Goal: Task Accomplishment & Management: Complete application form

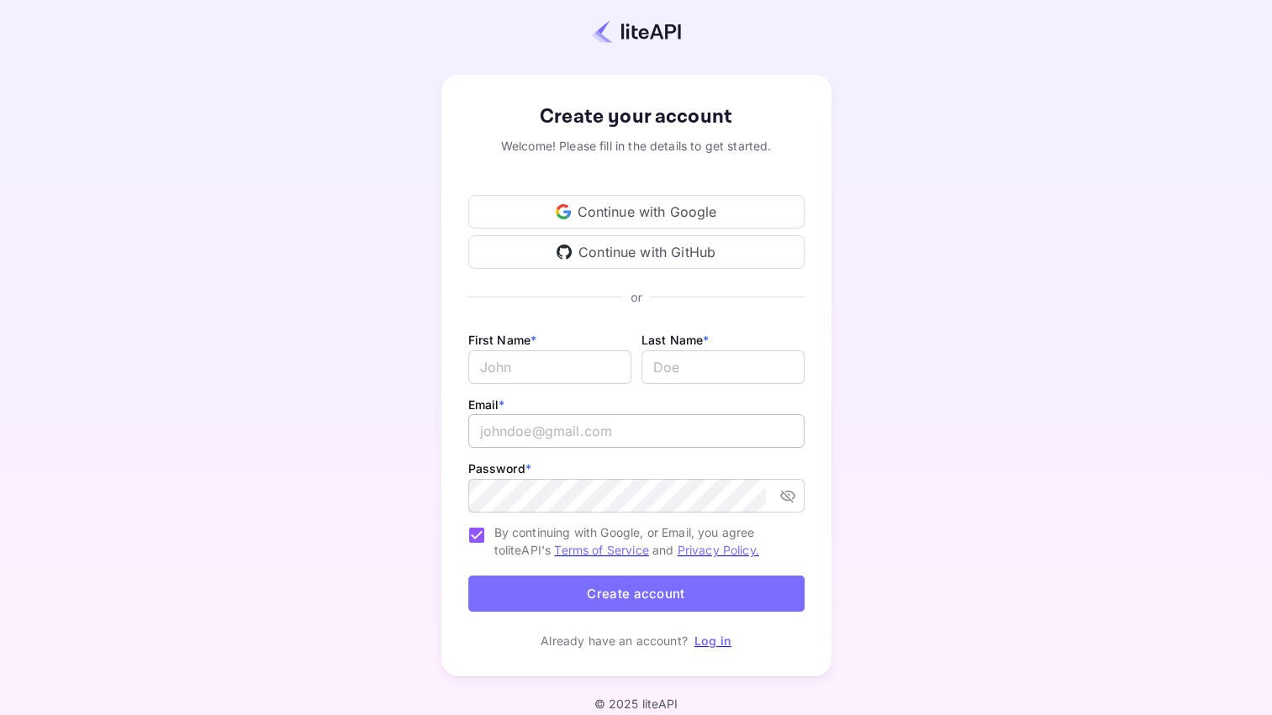
scroll to position [34, 0]
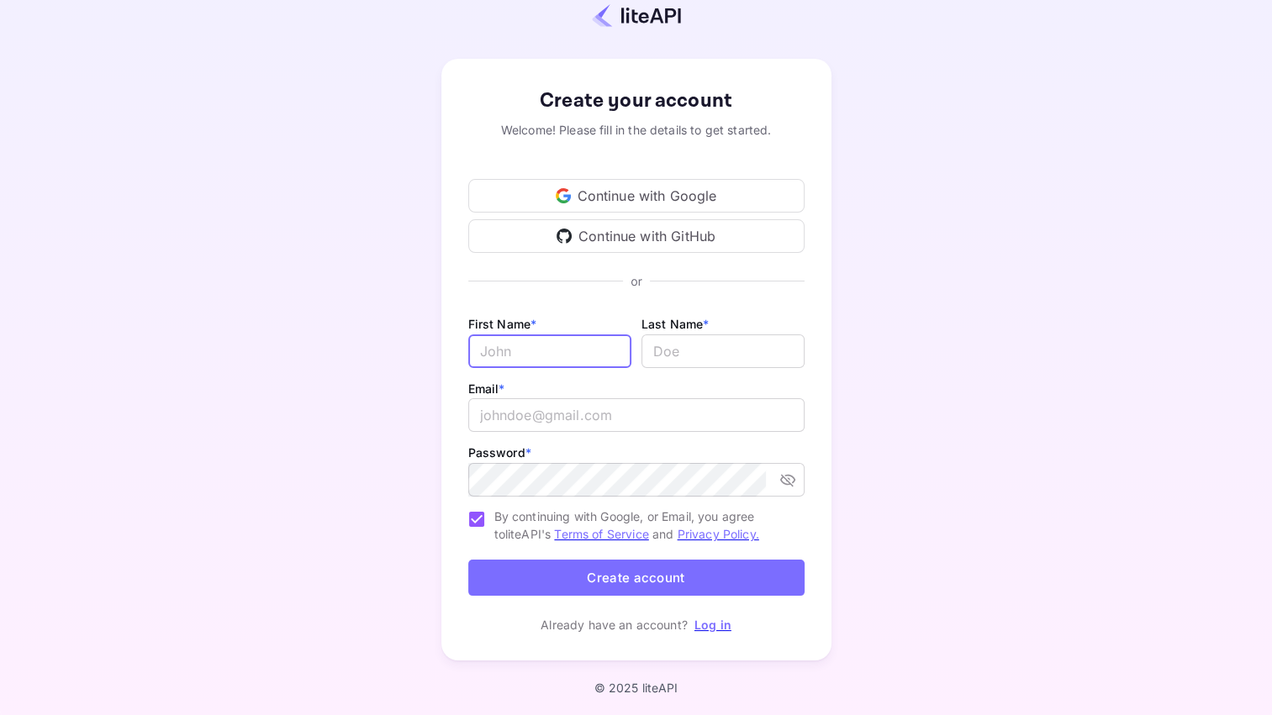
click at [505, 347] on input "Email *" at bounding box center [549, 352] width 163 height 34
click at [482, 346] on input "Email *" at bounding box center [549, 352] width 163 height 34
type input "Ferman"
type input "Smith"
click at [601, 413] on input "email" at bounding box center [636, 415] width 336 height 34
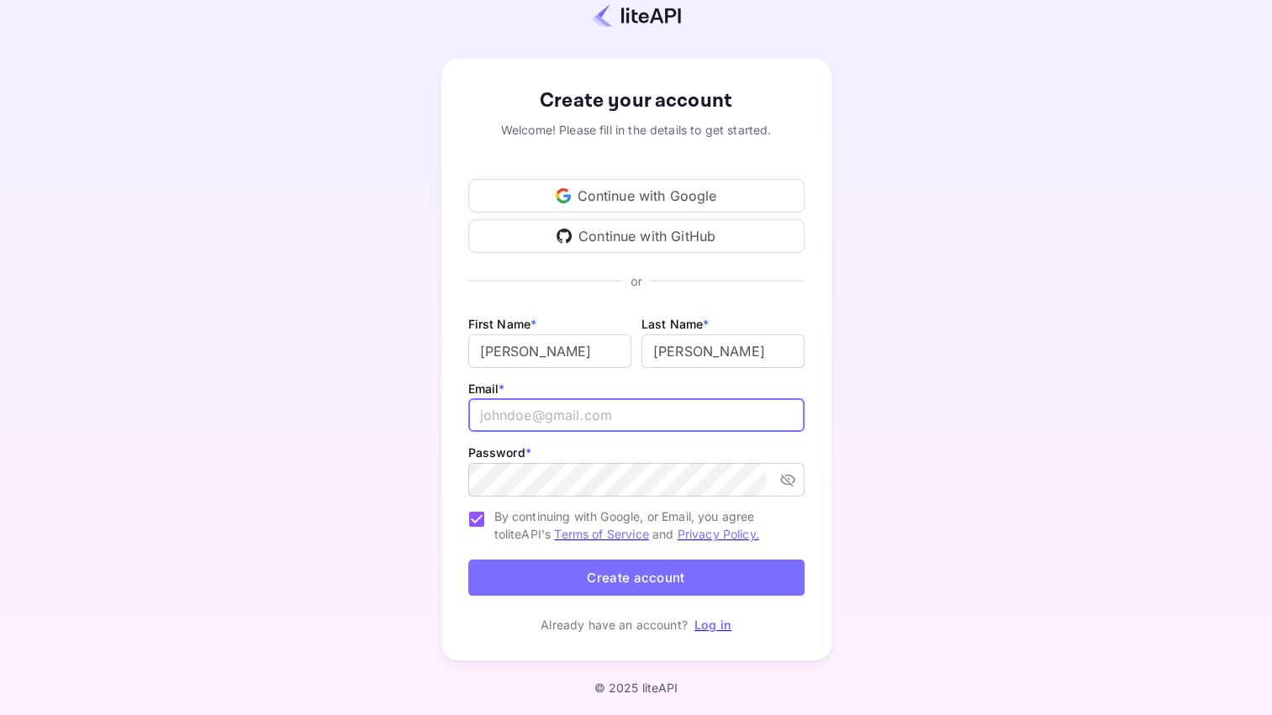
type input "[EMAIL_ADDRESS][DOMAIN_NAME]"
click at [766, 480] on div at bounding box center [766, 480] width 0 height 0
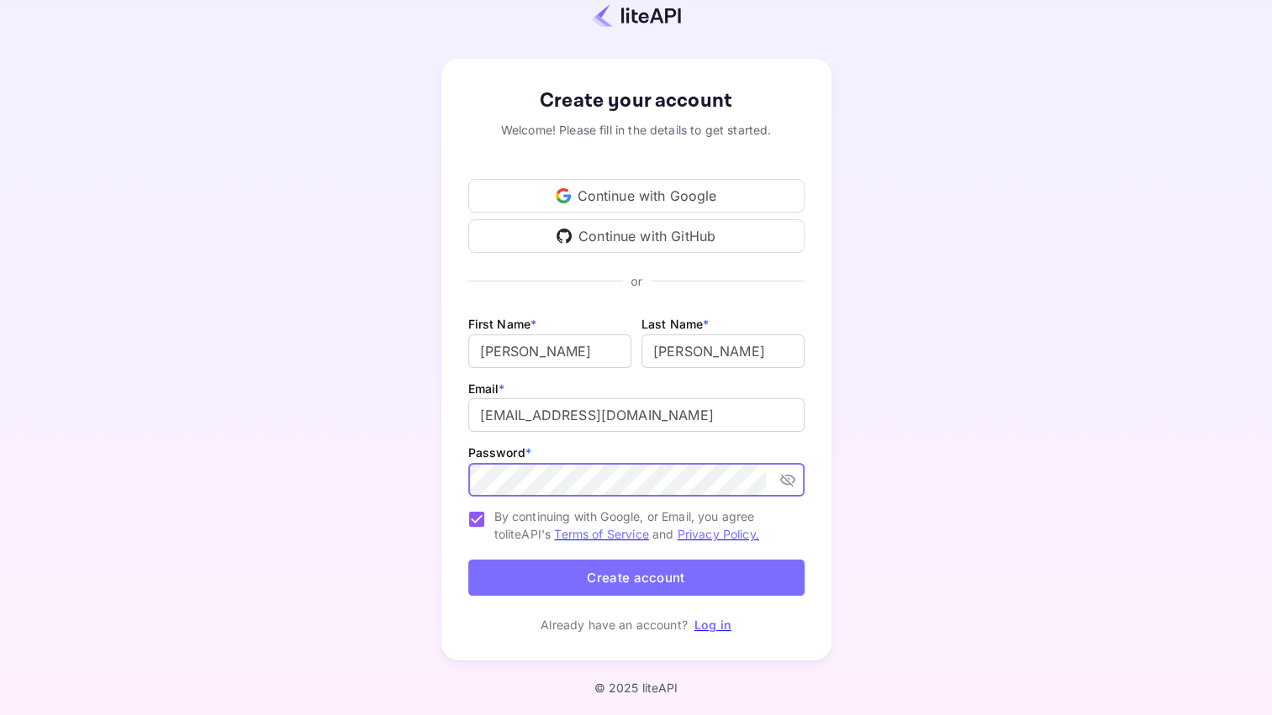
click at [766, 480] on div at bounding box center [766, 480] width 0 height 0
click at [446, 477] on div "Create your account Welcome! Please fill in the details to get started. Continu…" at bounding box center [636, 360] width 390 height 602
click at [63, 168] on div "Create your account Welcome! Please fill in the details to get started. Continu…" at bounding box center [636, 341] width 1272 height 751
click at [788, 477] on icon "toggle password visibility" at bounding box center [787, 480] width 17 height 17
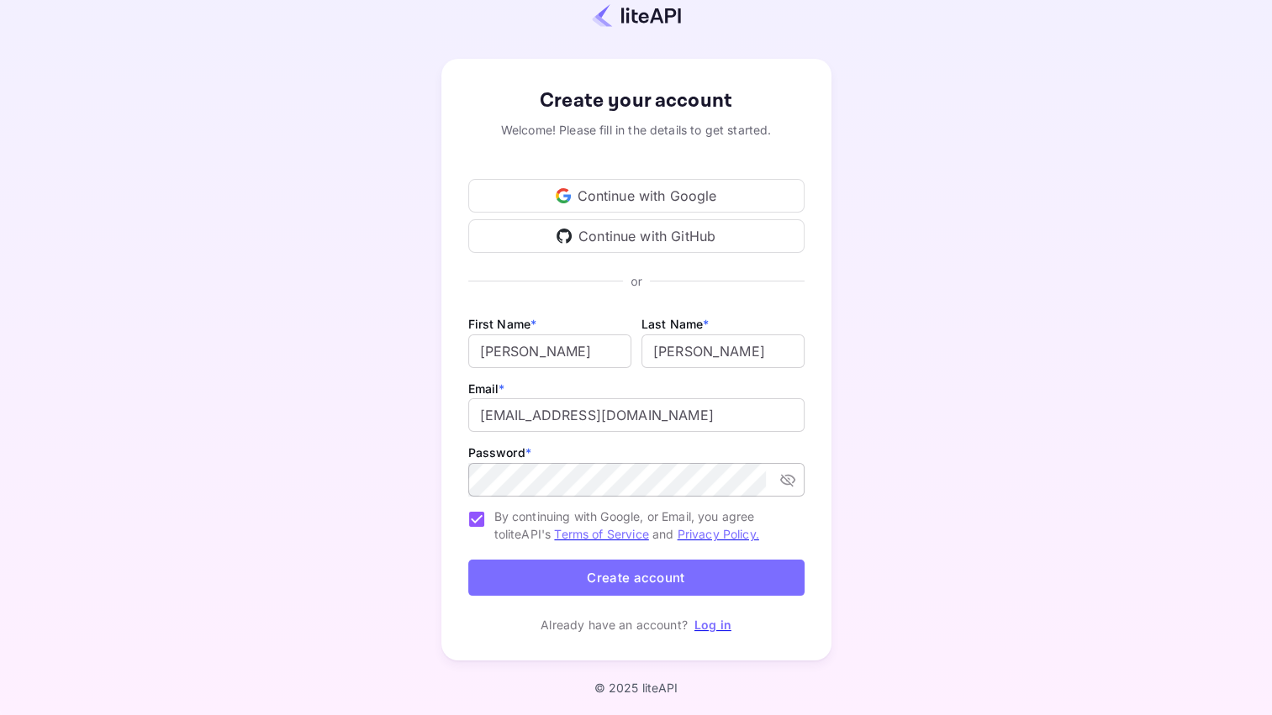
click at [800, 518] on form "First Name * Ferman ​ Last Name * ​ Email * theaffluencefirmllc@gmail.com ​ Pas…" at bounding box center [636, 458] width 336 height 289
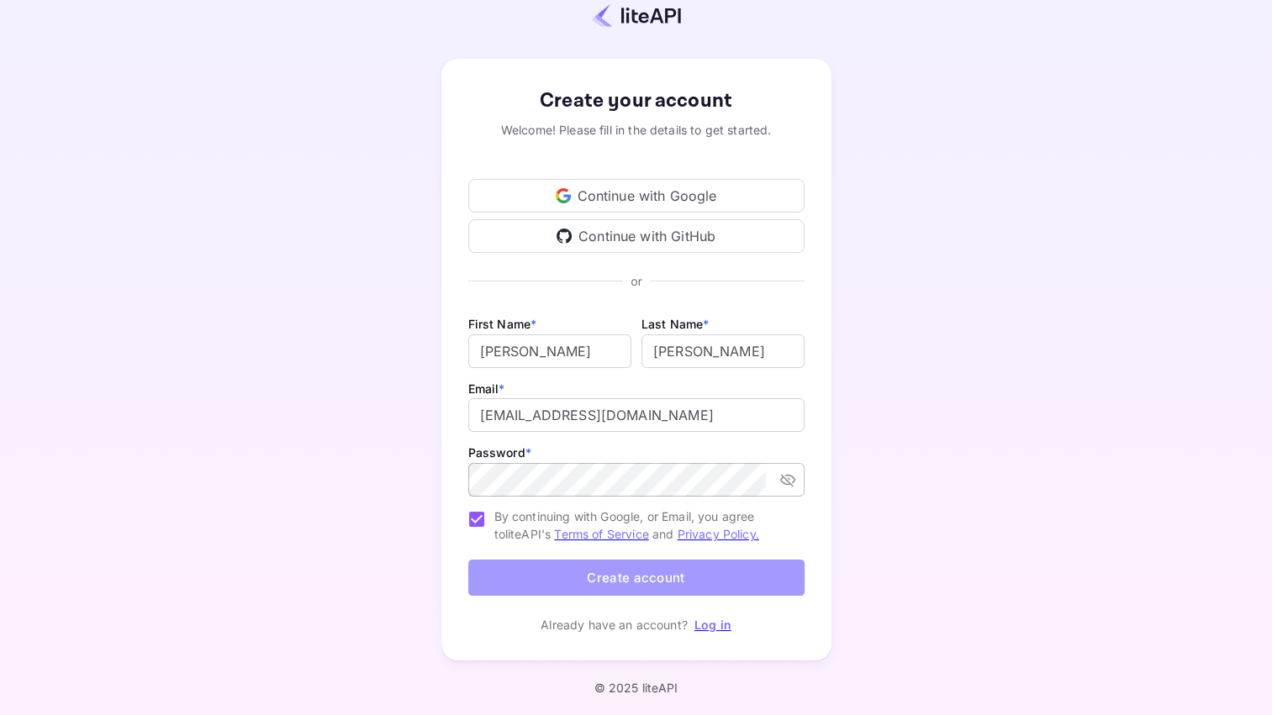
click at [696, 574] on button "Create account" at bounding box center [636, 578] width 336 height 36
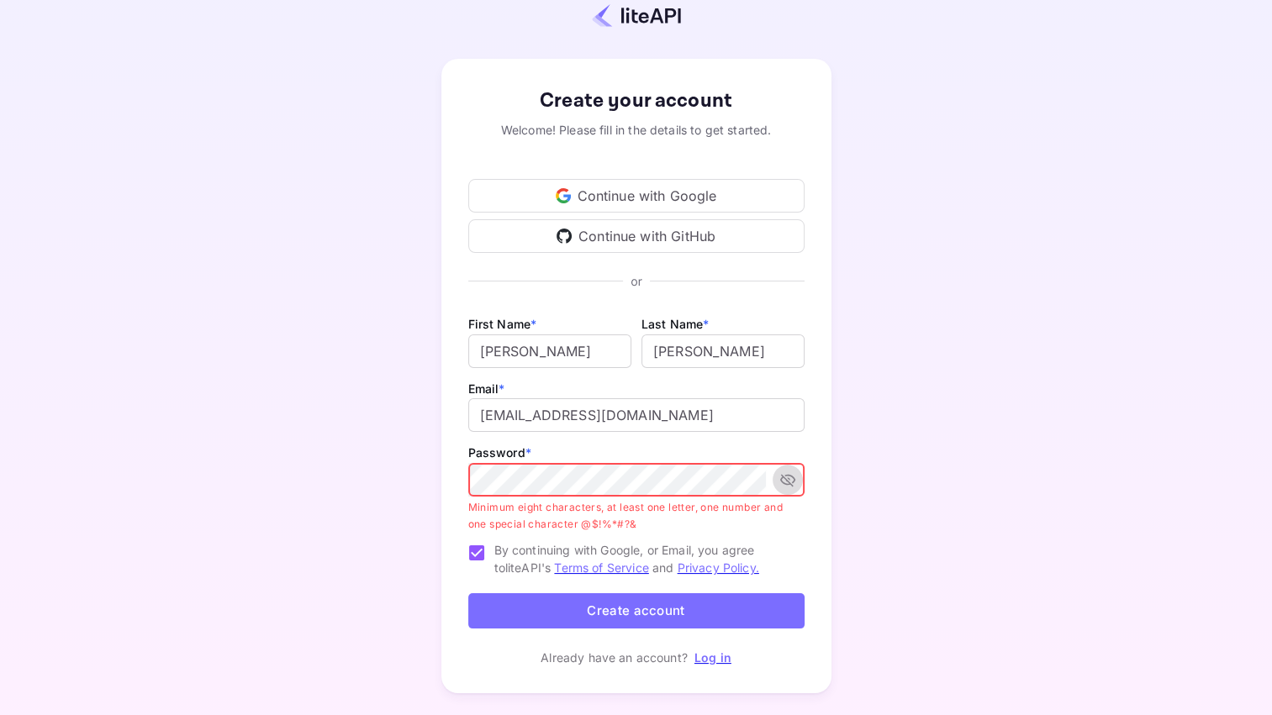
click at [789, 481] on icon "toggle password visibility" at bounding box center [787, 480] width 17 height 17
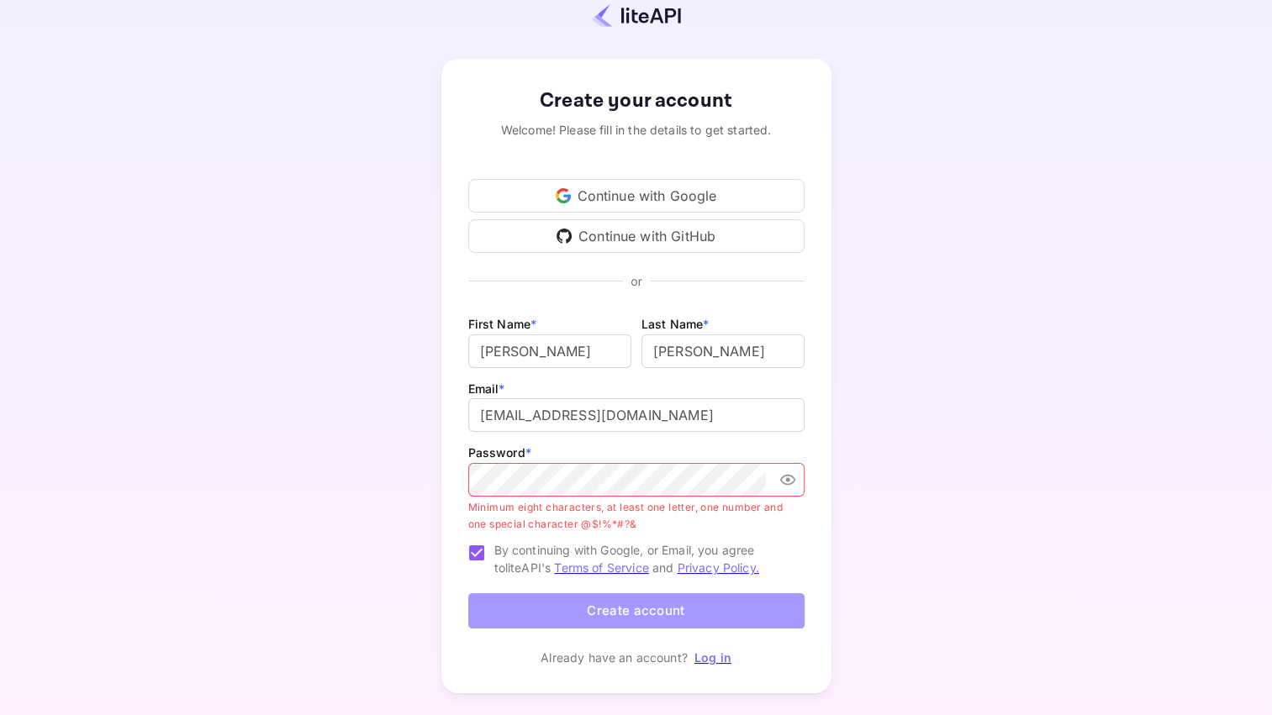
click at [548, 612] on button "Create account" at bounding box center [636, 611] width 336 height 36
click at [600, 615] on button "Create account" at bounding box center [636, 611] width 336 height 36
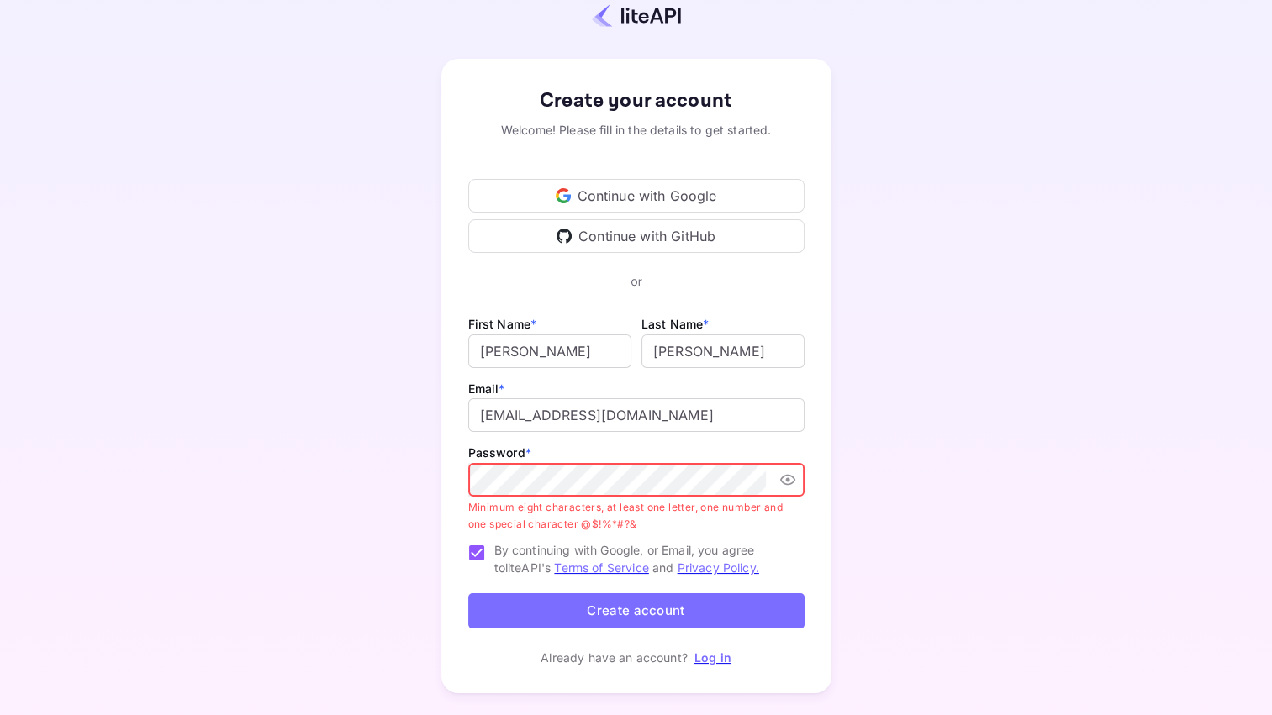
click at [600, 615] on button "Create account" at bounding box center [636, 611] width 336 height 36
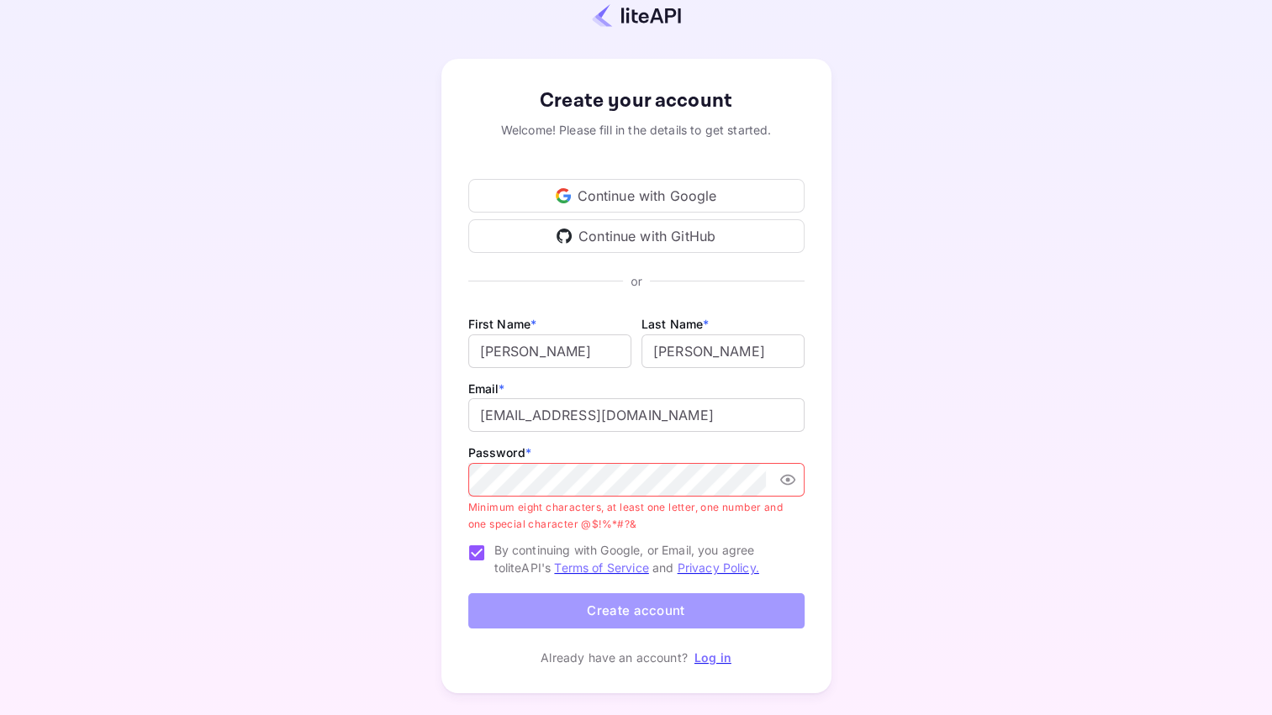
click at [600, 615] on button "Create account" at bounding box center [636, 611] width 336 height 36
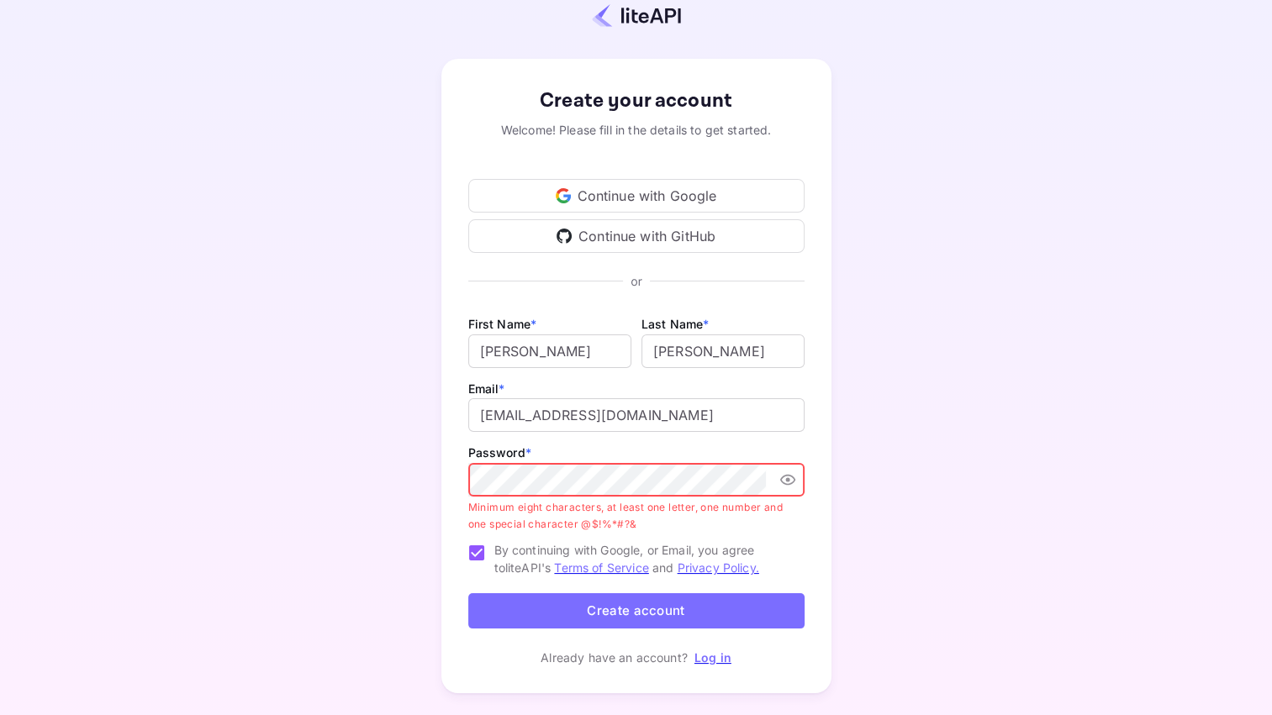
click at [600, 615] on button "Create account" at bounding box center [636, 611] width 336 height 36
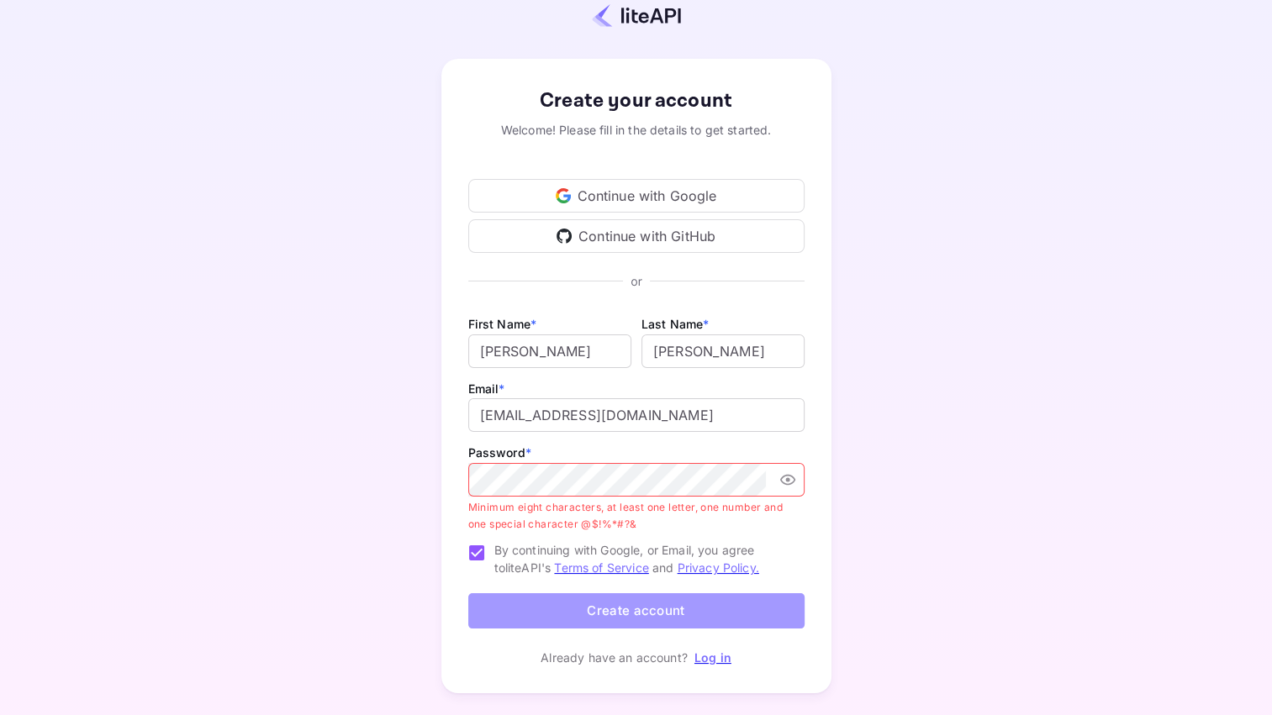
click at [600, 615] on button "Create account" at bounding box center [636, 611] width 336 height 36
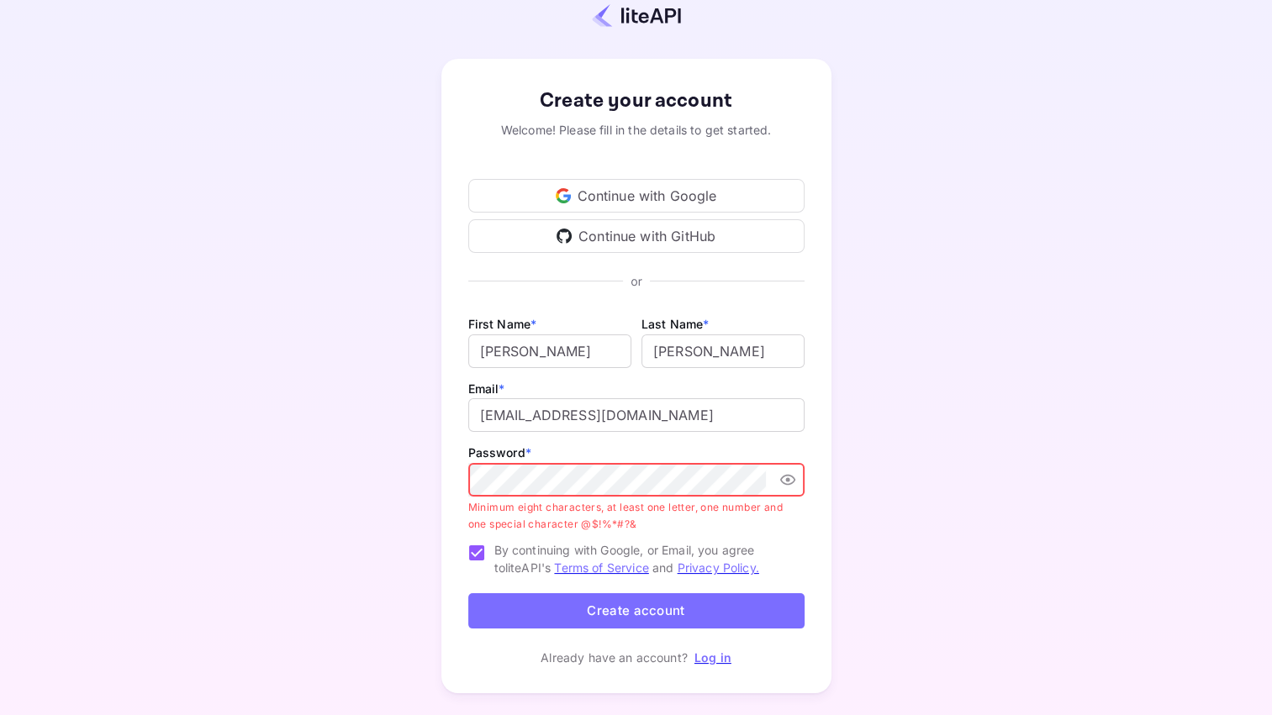
click at [600, 615] on button "Create account" at bounding box center [636, 611] width 336 height 36
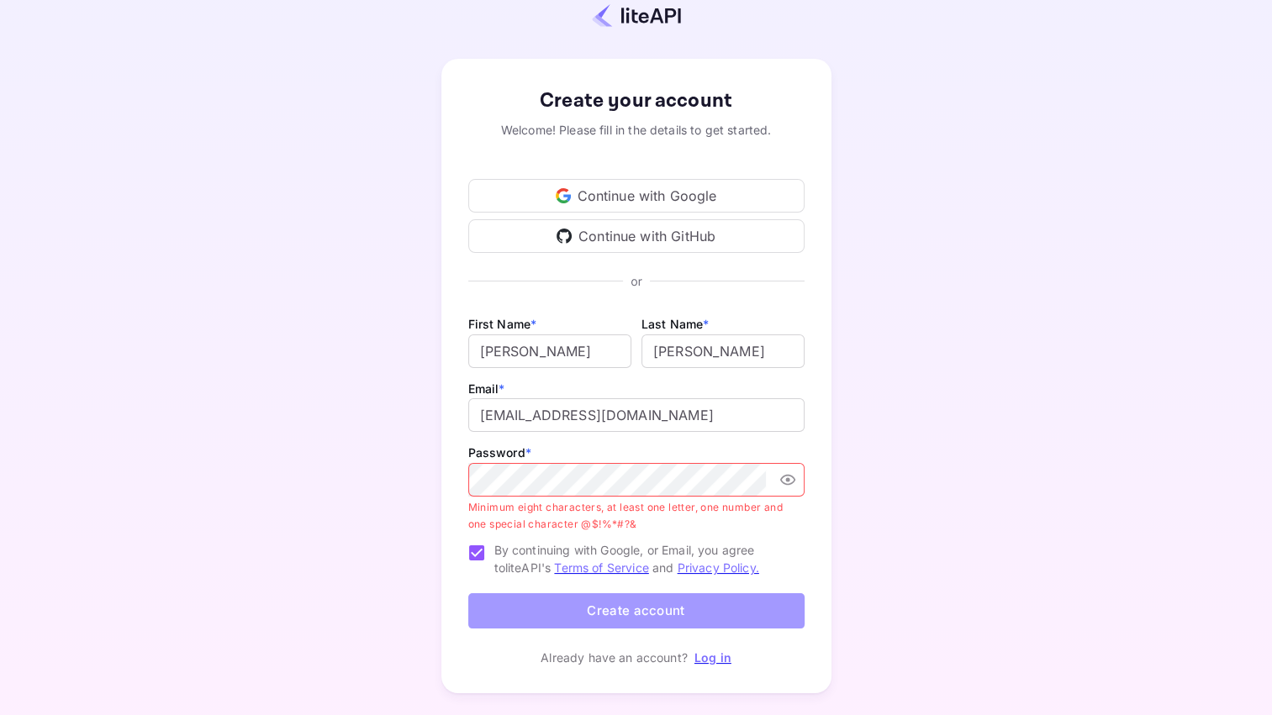
click at [600, 615] on button "Create account" at bounding box center [636, 611] width 336 height 36
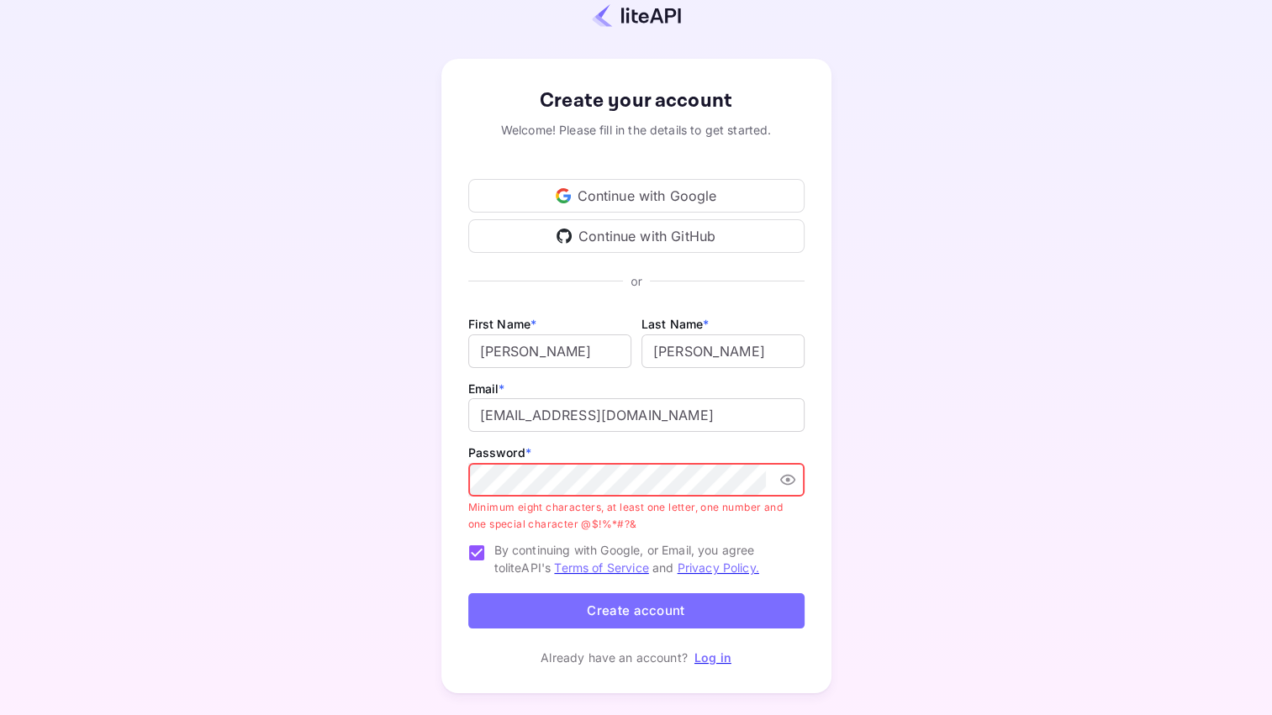
click at [600, 615] on button "Create account" at bounding box center [636, 611] width 336 height 36
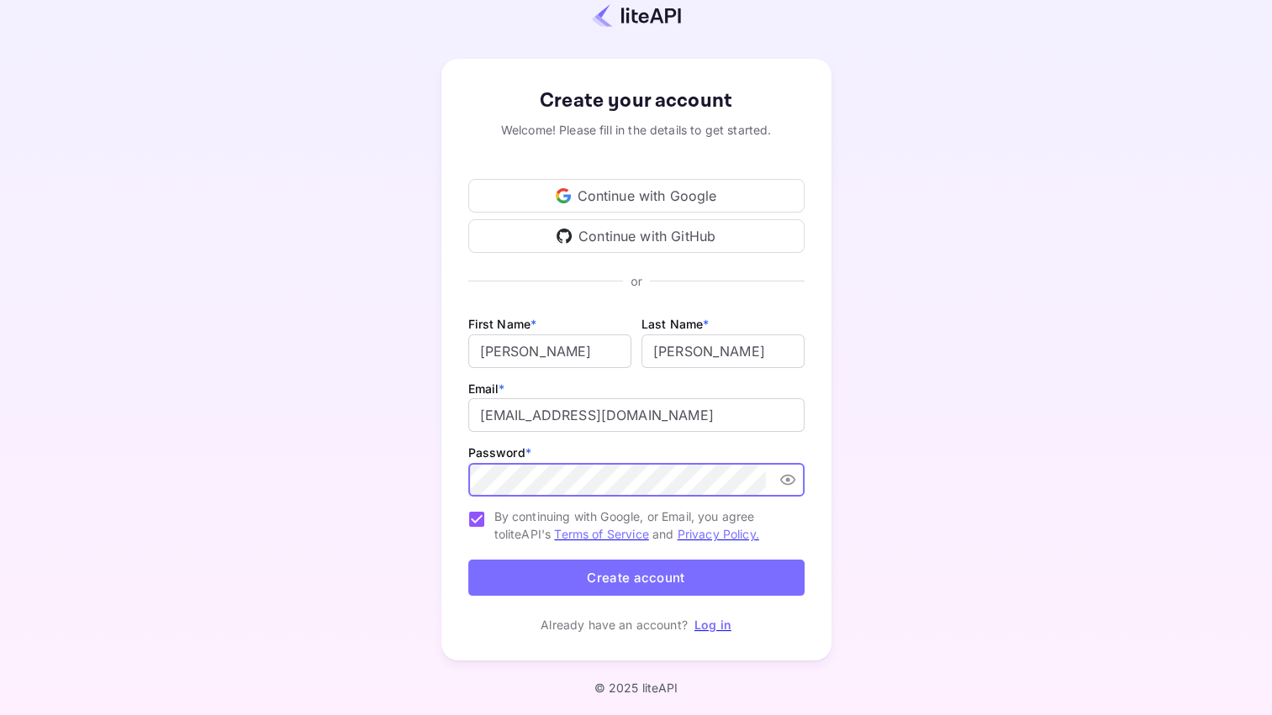
click at [903, 206] on div "Create your account Welcome! Please fill in the details to get started. Continu…" at bounding box center [636, 360] width 1124 height 642
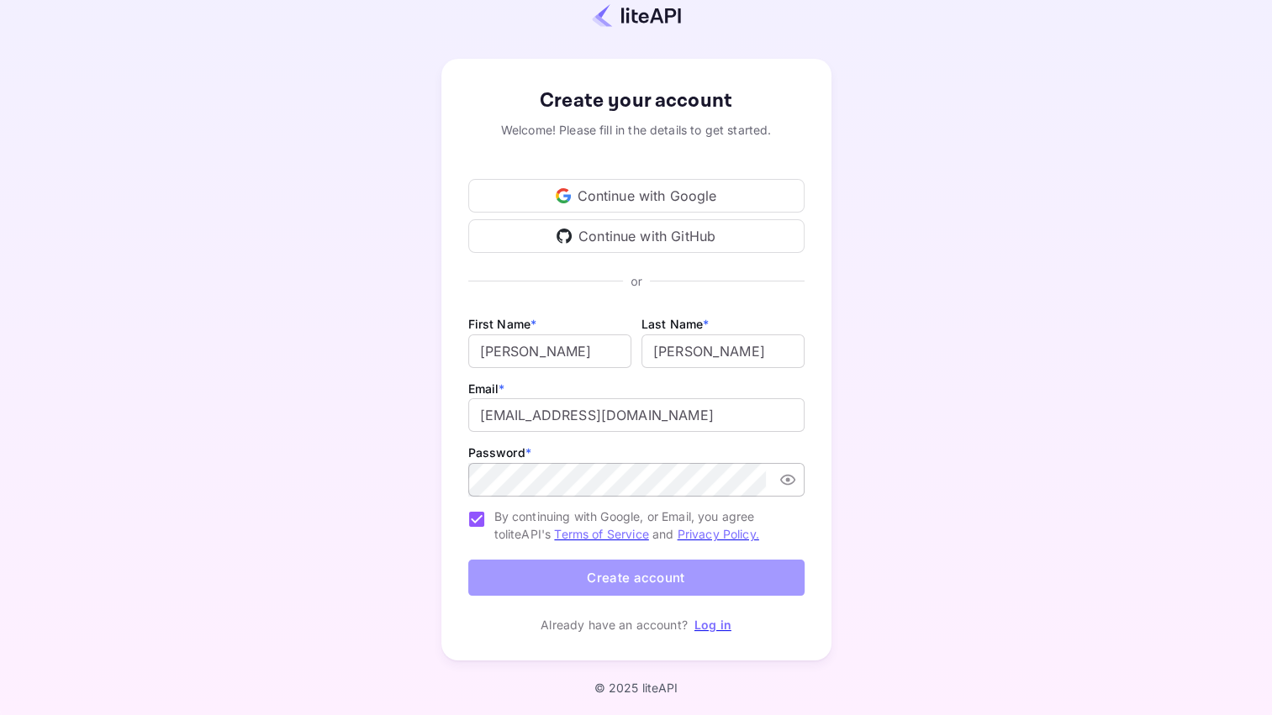
click at [701, 575] on button "Create account" at bounding box center [636, 578] width 336 height 36
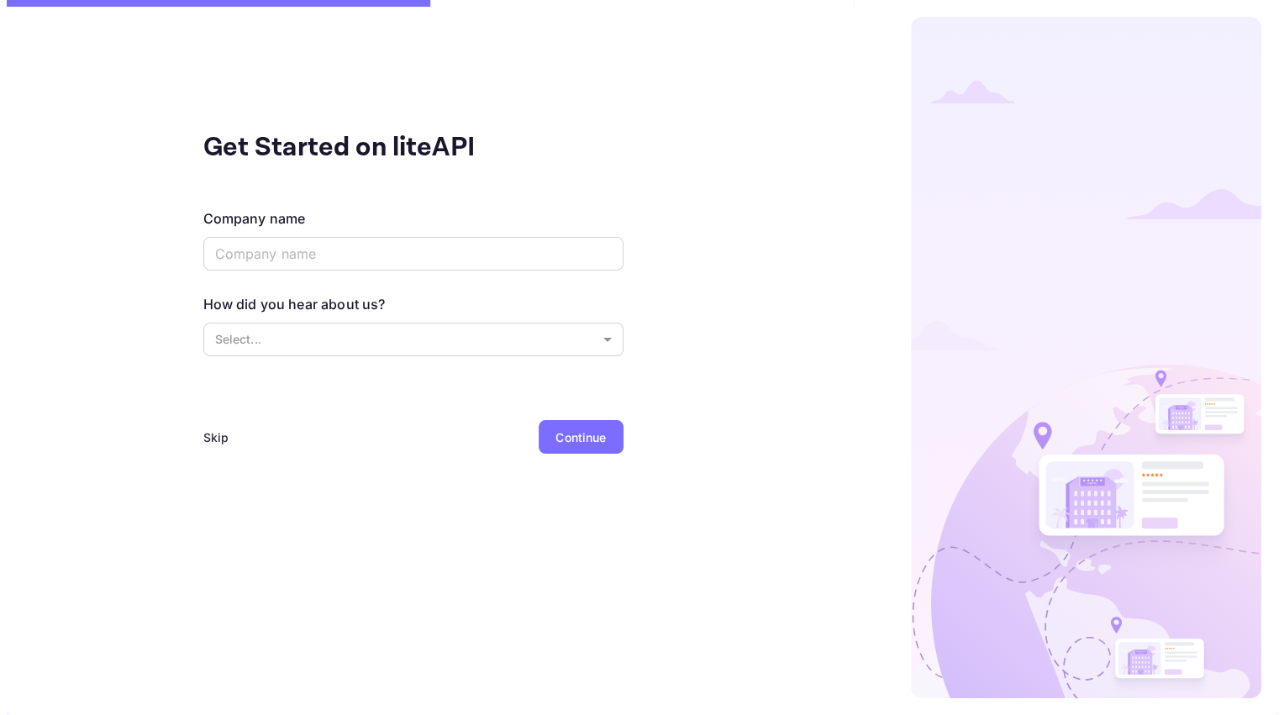
scroll to position [0, 0]
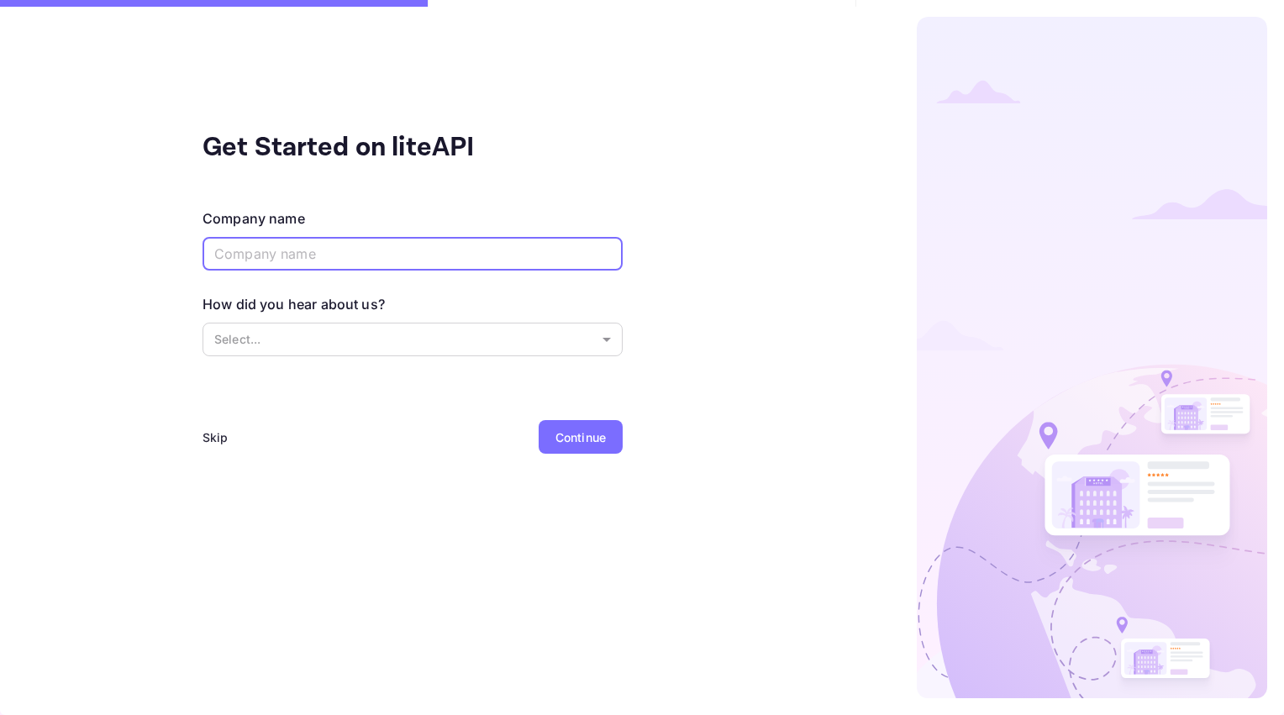
click at [313, 249] on input "text" at bounding box center [413, 254] width 420 height 34
type input "The Affluence Firm LLC"
click at [275, 346] on body "Get Started on liteAPI Company name The Affluence Firm LLC ​ How did you hear a…" at bounding box center [642, 357] width 1284 height 715
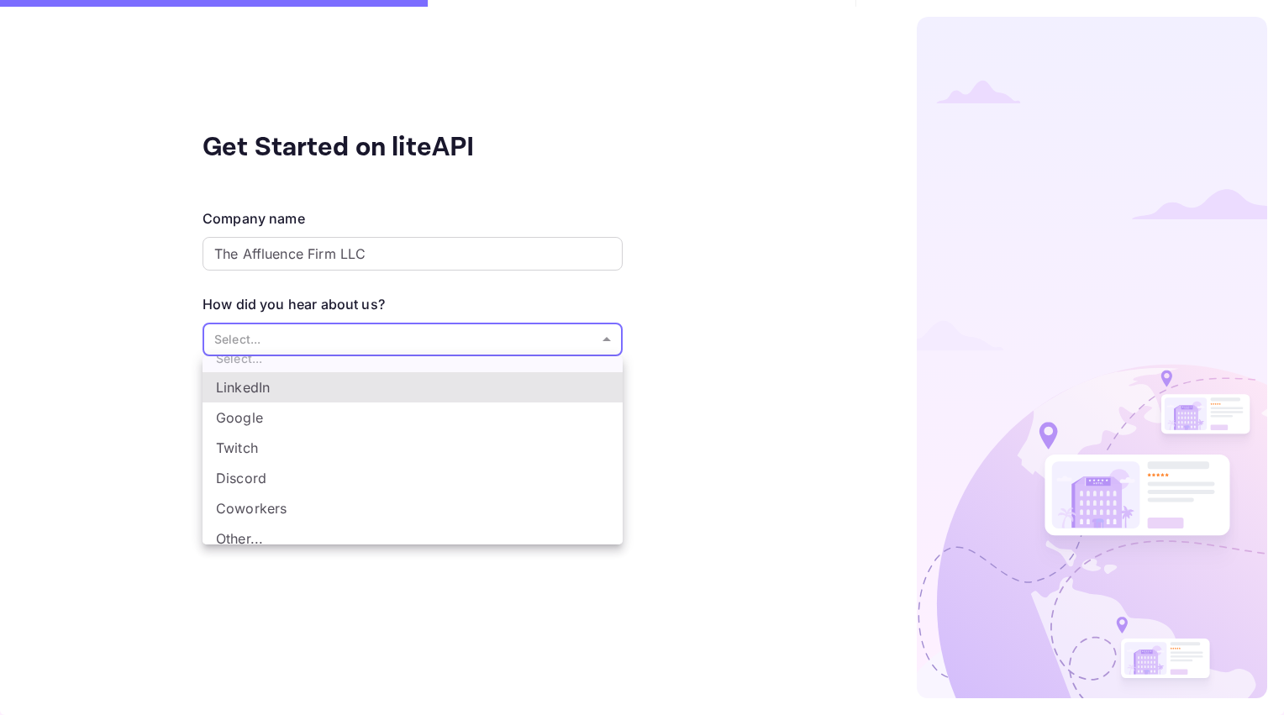
scroll to position [27, 0]
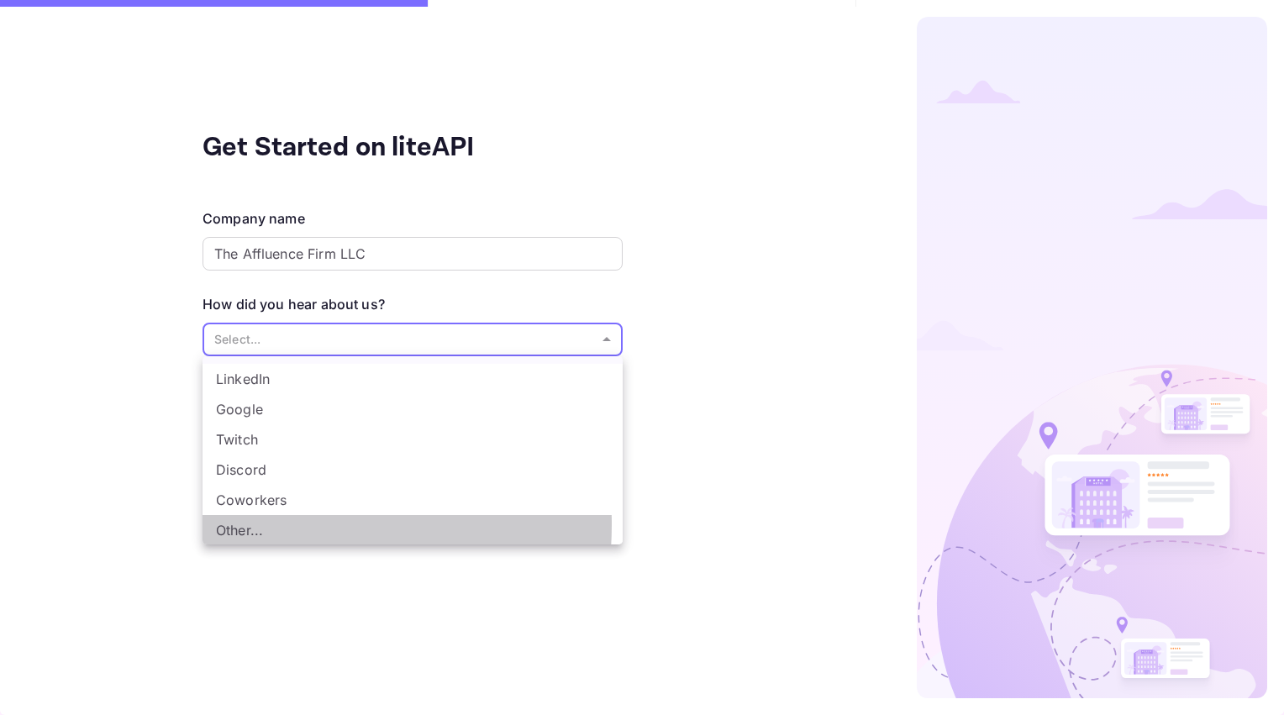
click at [243, 524] on li "Other..." at bounding box center [413, 530] width 420 height 30
type input "Other..."
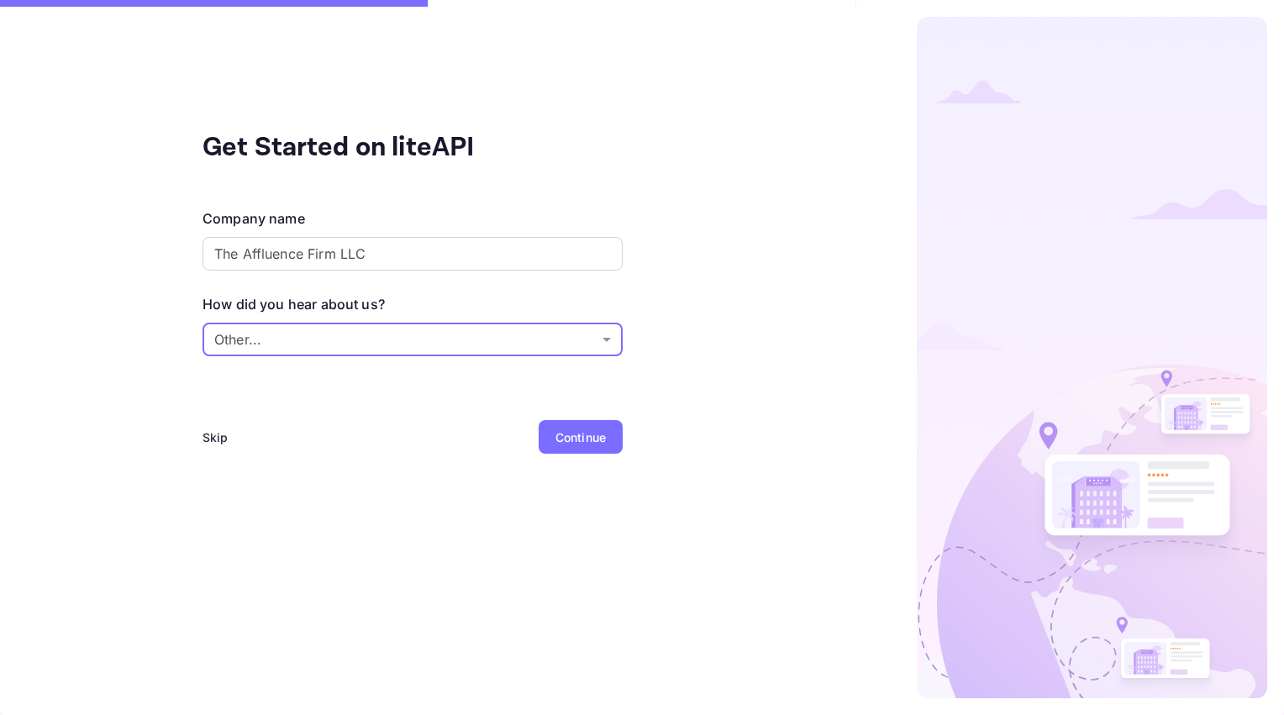
click at [565, 435] on div "Continue" at bounding box center [581, 438] width 50 height 18
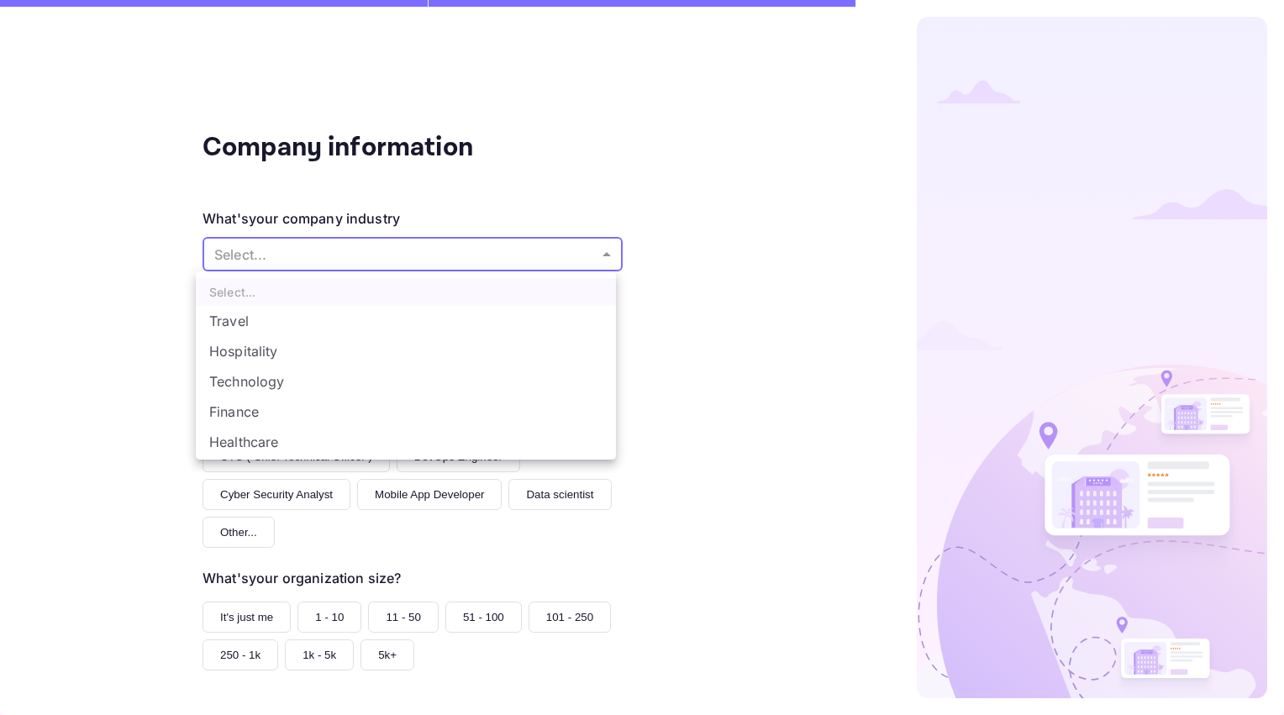
click at [511, 258] on body "Company information What's your company industry Select... ​ What best describe…" at bounding box center [642, 357] width 1284 height 715
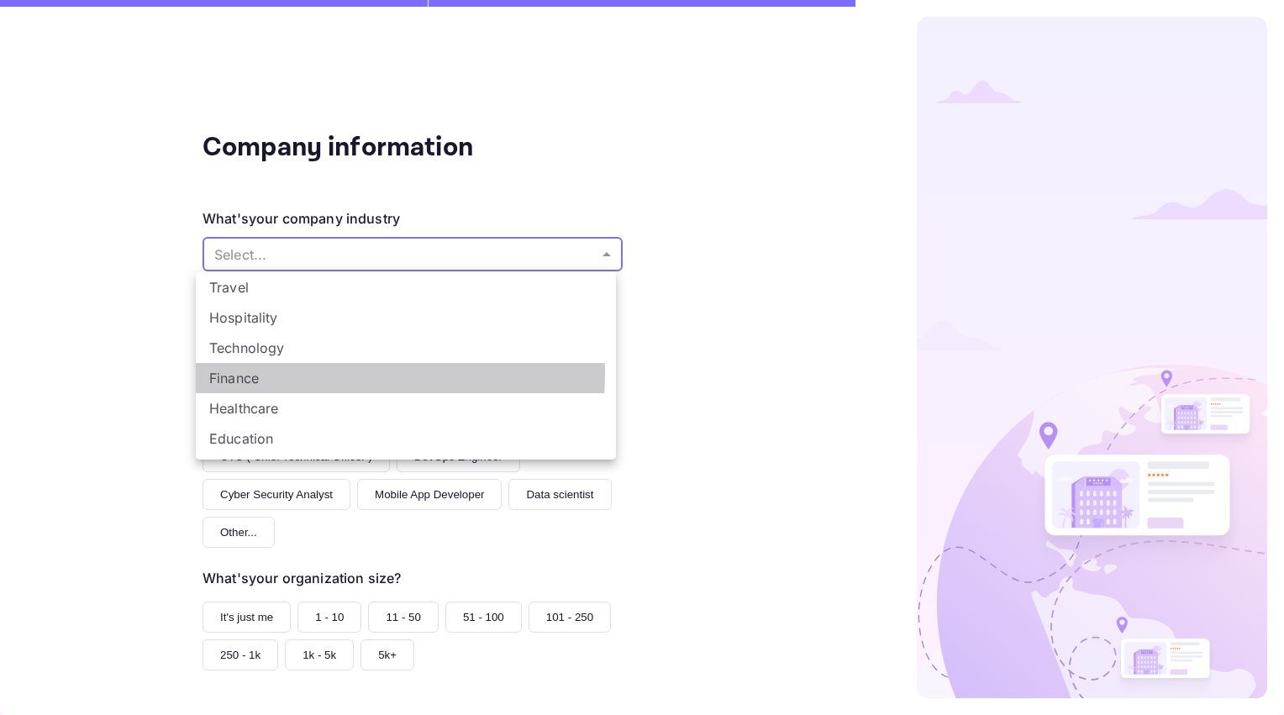
click at [279, 372] on li "Finance" at bounding box center [406, 378] width 420 height 30
type input "Finance"
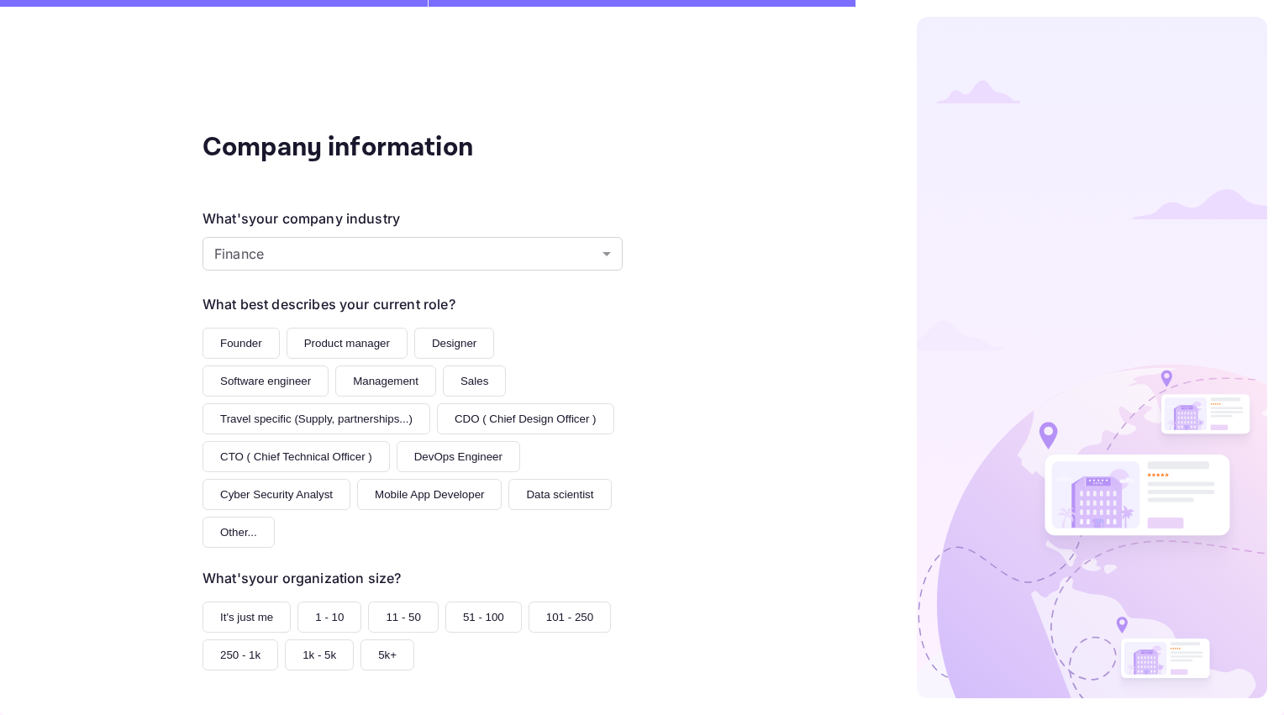
click at [241, 345] on button "Founder" at bounding box center [241, 343] width 77 height 31
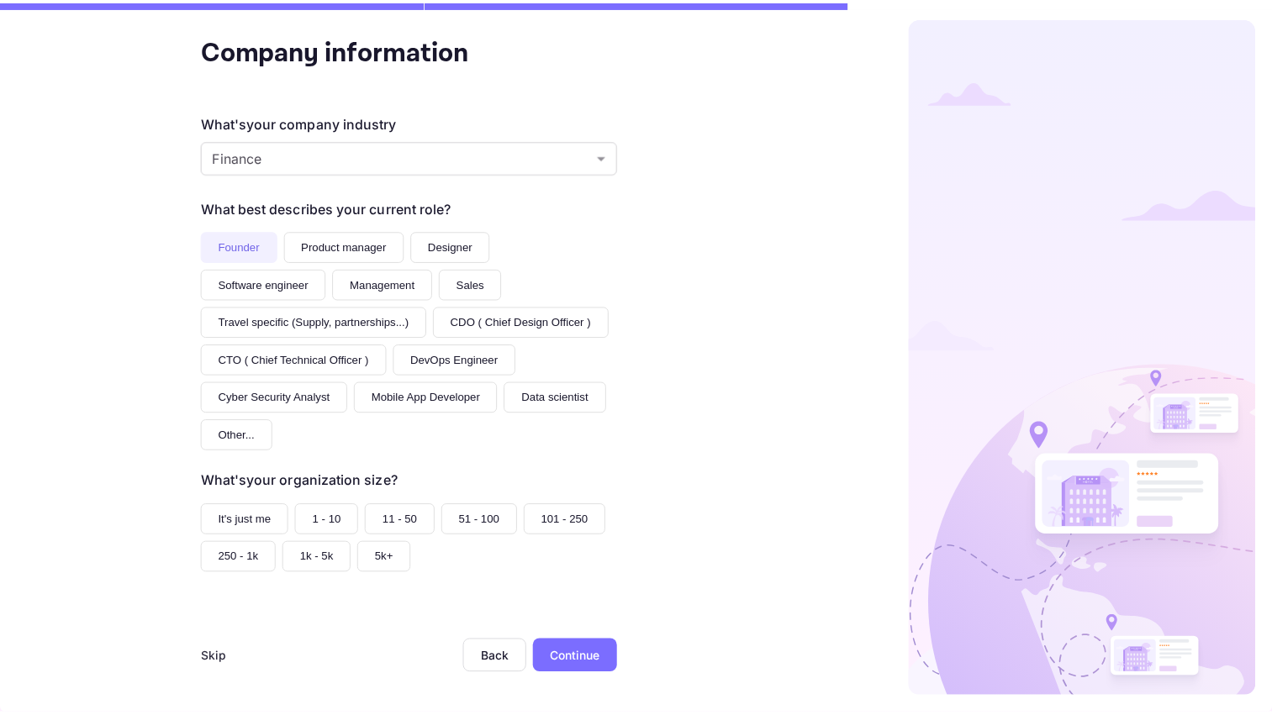
scroll to position [101, 0]
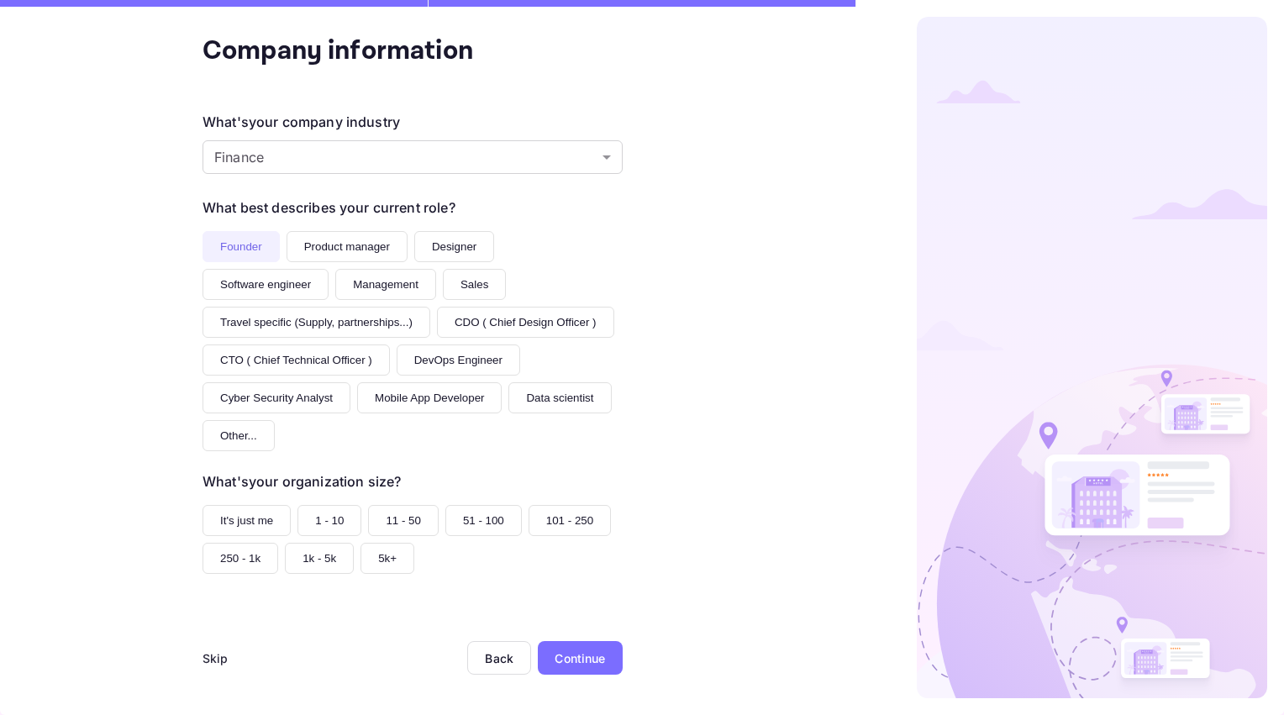
click at [249, 524] on button "It's just me" at bounding box center [247, 520] width 88 height 31
click at [567, 655] on div "Continue" at bounding box center [580, 659] width 50 height 18
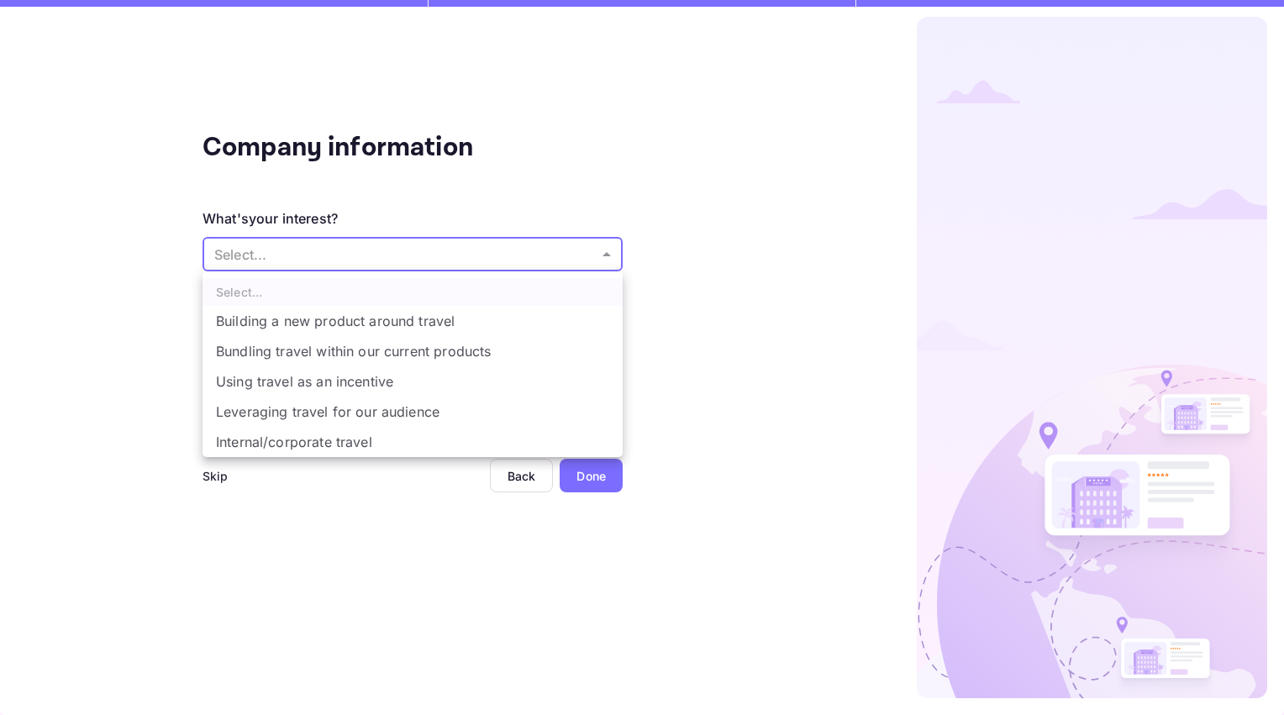
click at [537, 245] on body "Company information What's your interest? Select... ​ Do you have any previous …" at bounding box center [642, 357] width 1284 height 715
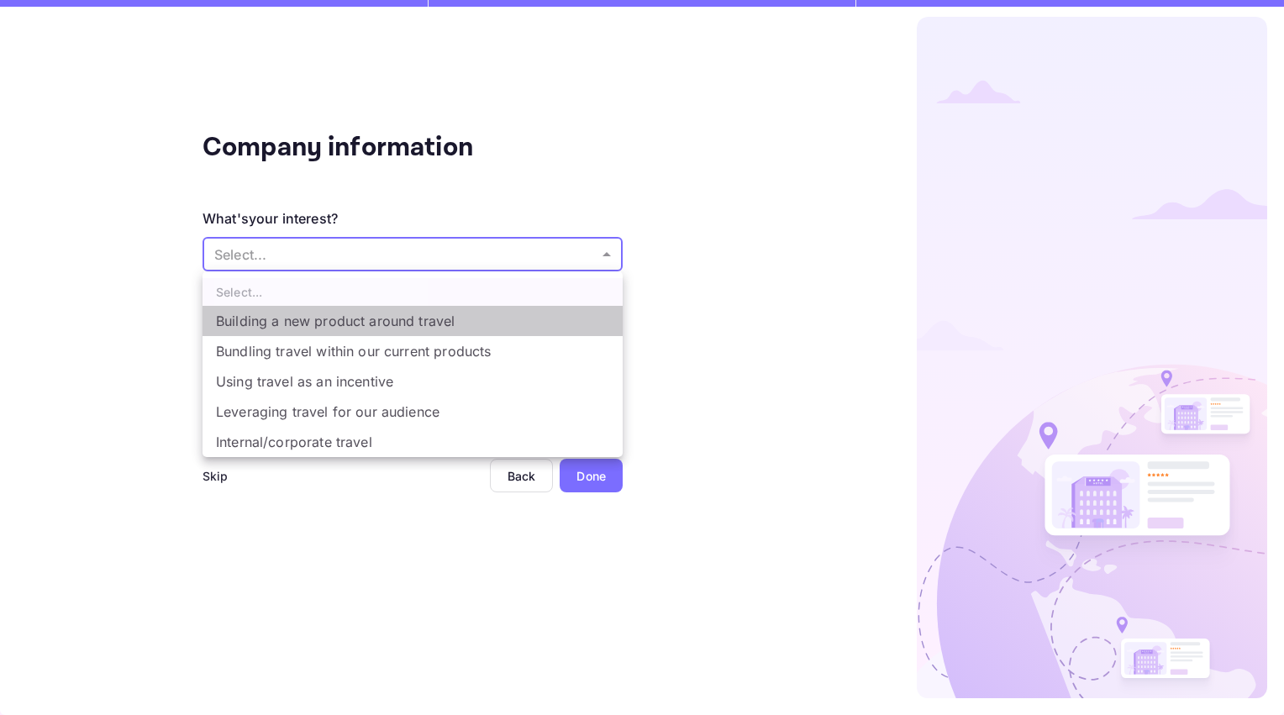
click at [457, 322] on li "Building a new product around travel" at bounding box center [413, 321] width 420 height 30
type input "Building a new product around travel"
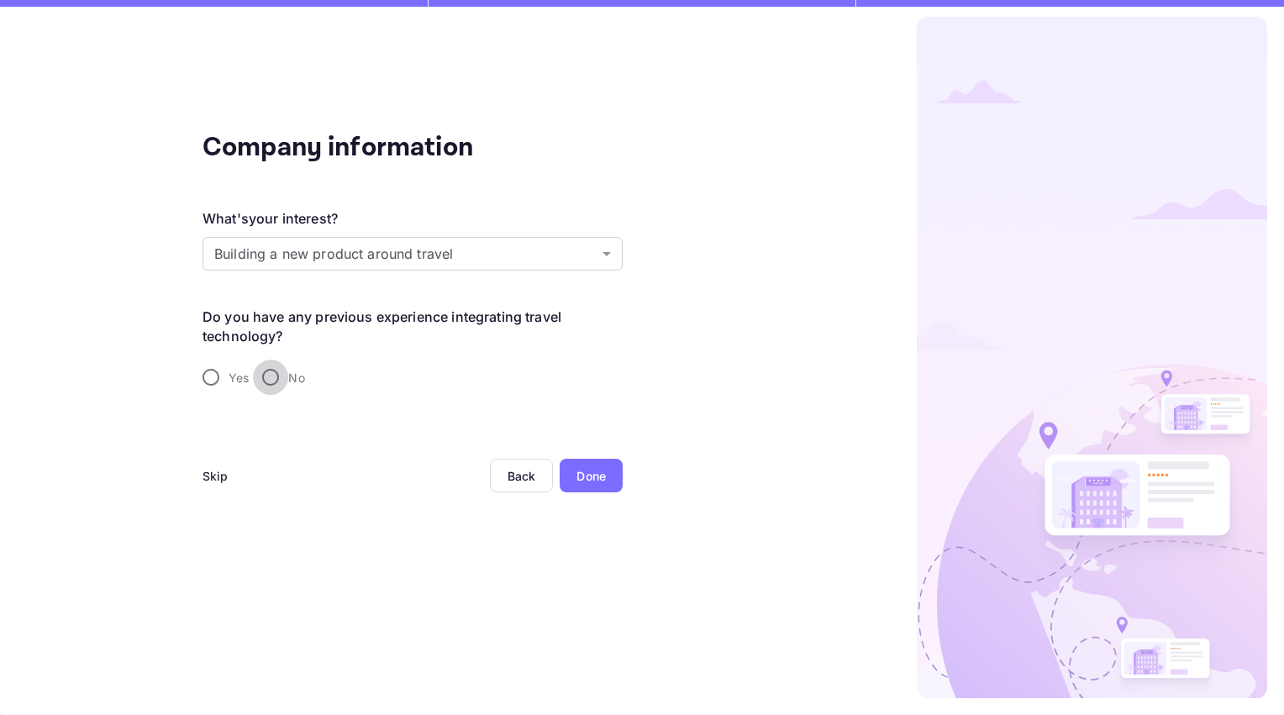
click at [269, 377] on input "No" at bounding box center [270, 377] width 35 height 35
radio input "true"
click at [589, 475] on div "Done" at bounding box center [591, 476] width 29 height 18
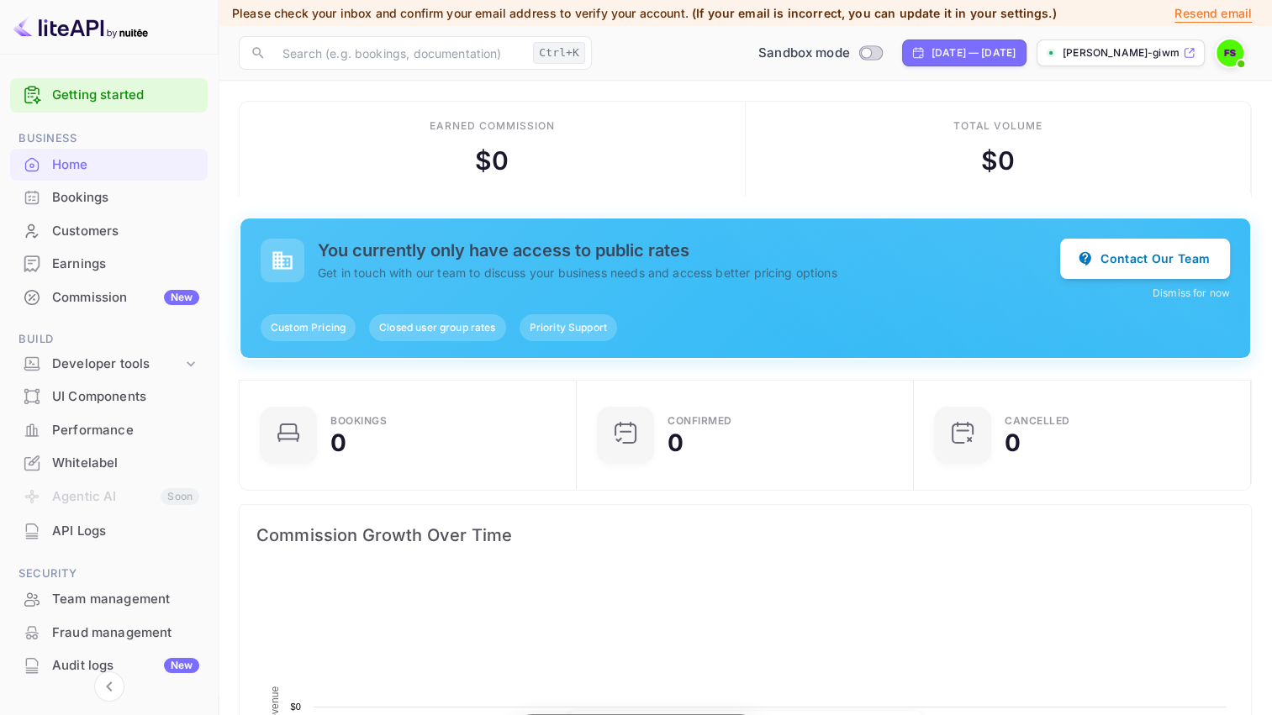
scroll to position [261, 314]
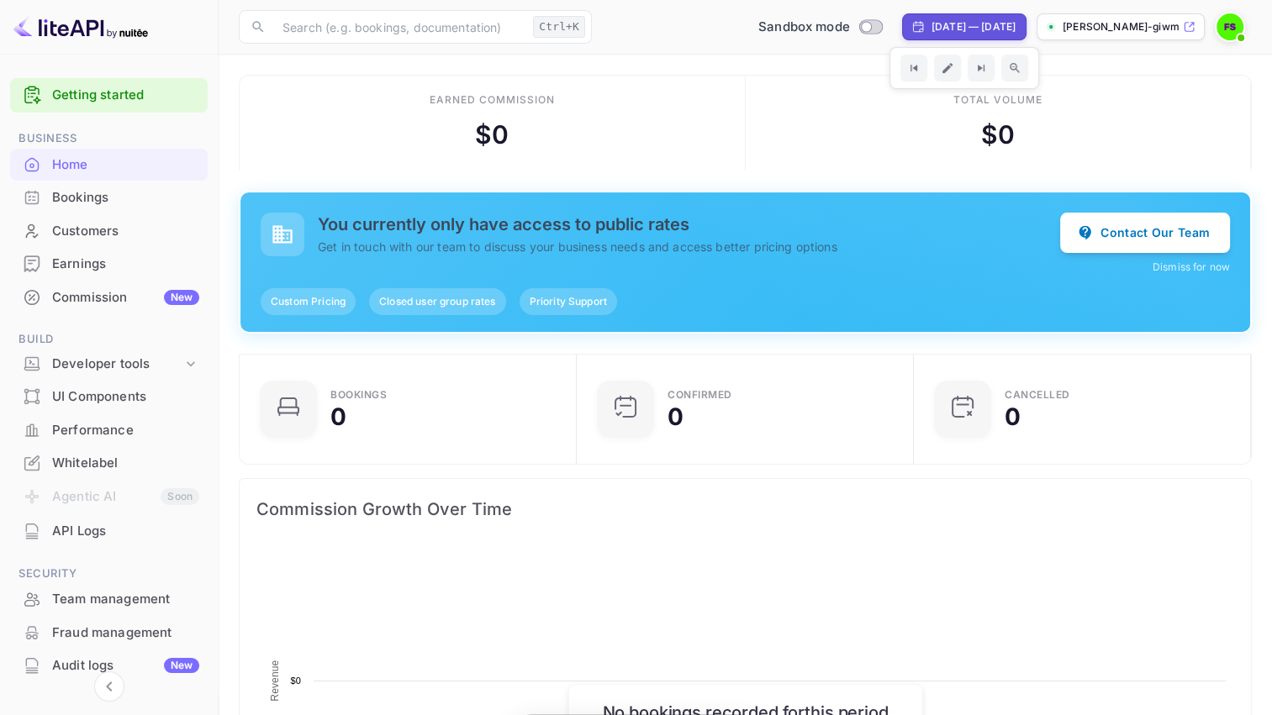
scroll to position [261, 314]
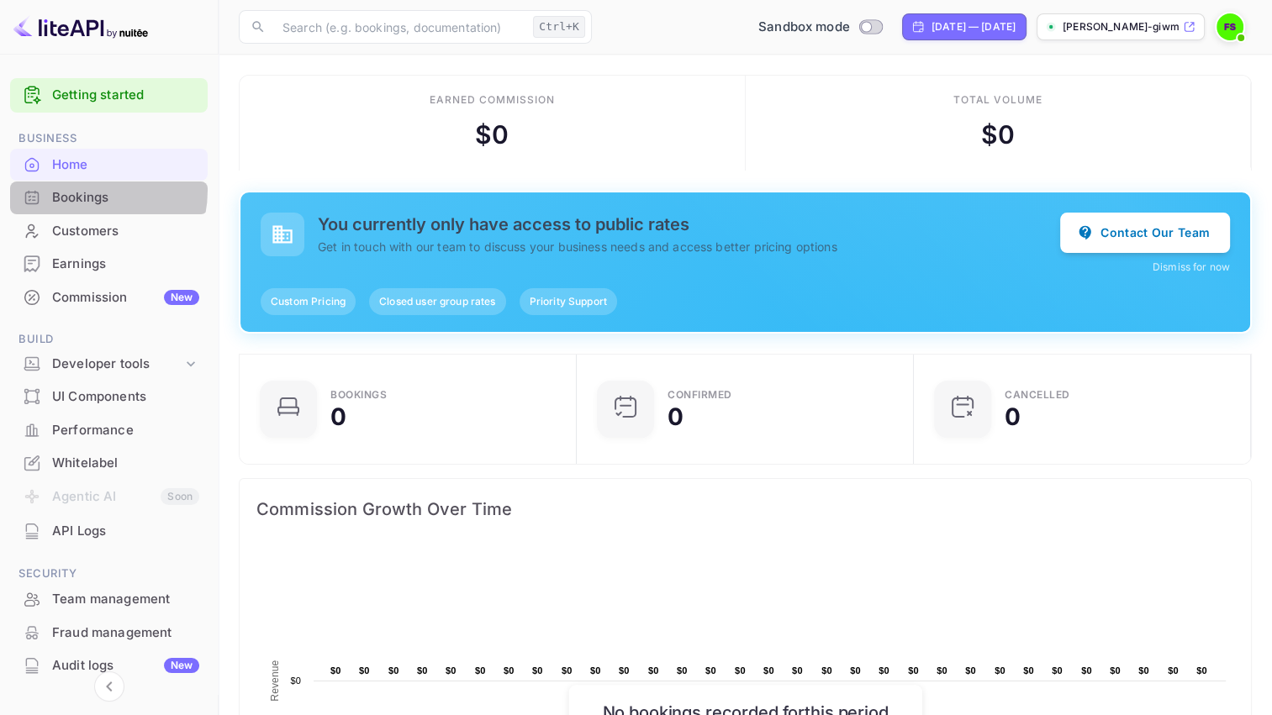
click at [79, 190] on div "Bookings" at bounding box center [125, 197] width 147 height 19
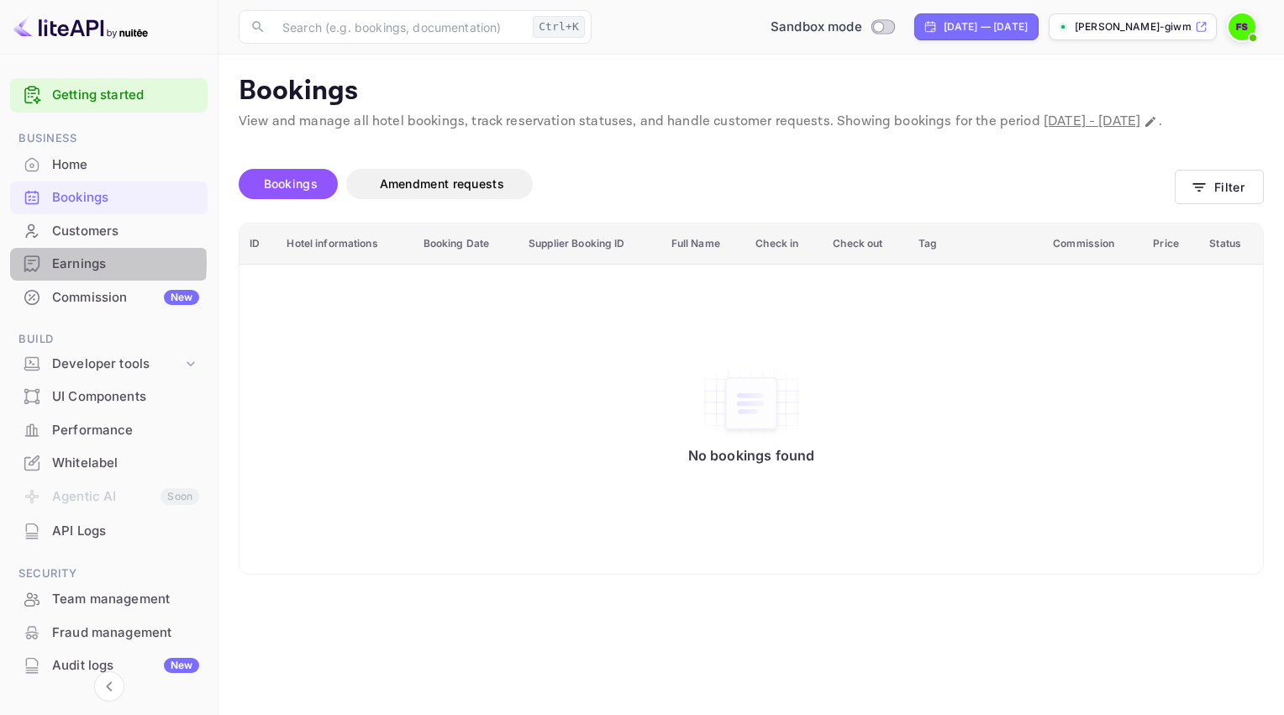
click at [62, 262] on div "Earnings" at bounding box center [125, 264] width 147 height 19
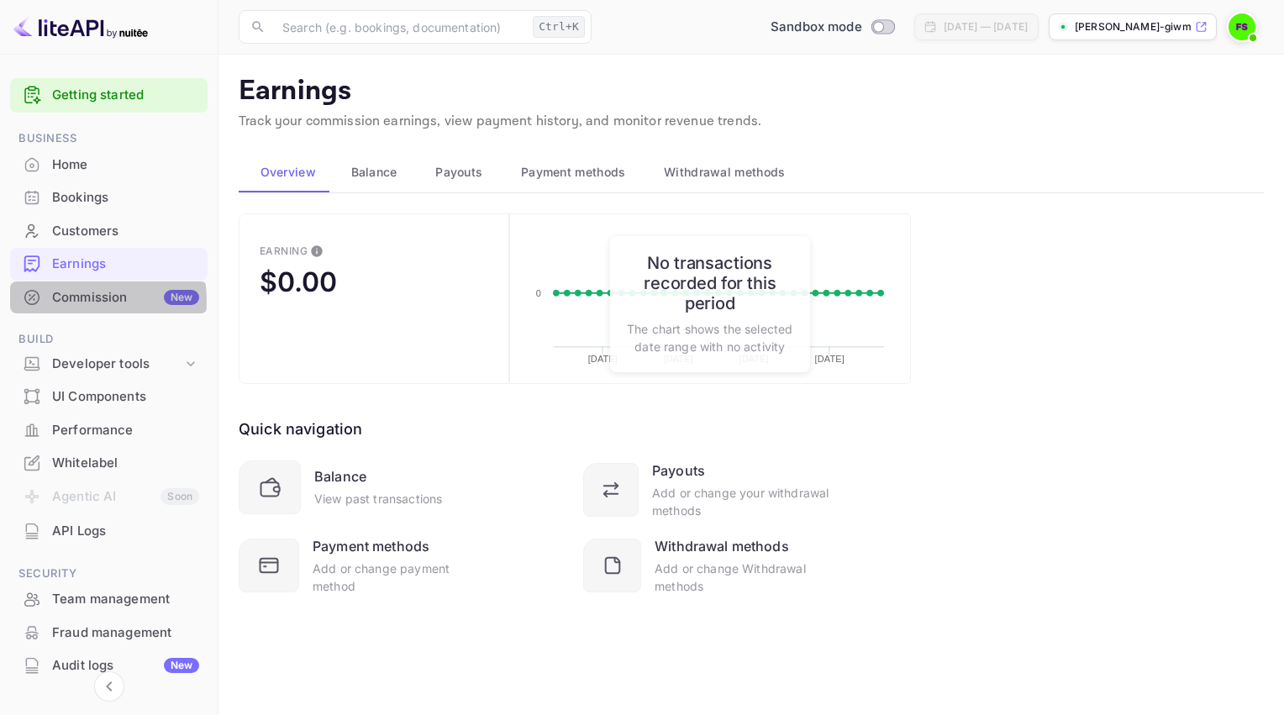
click at [59, 301] on div "Commission New" at bounding box center [125, 297] width 147 height 19
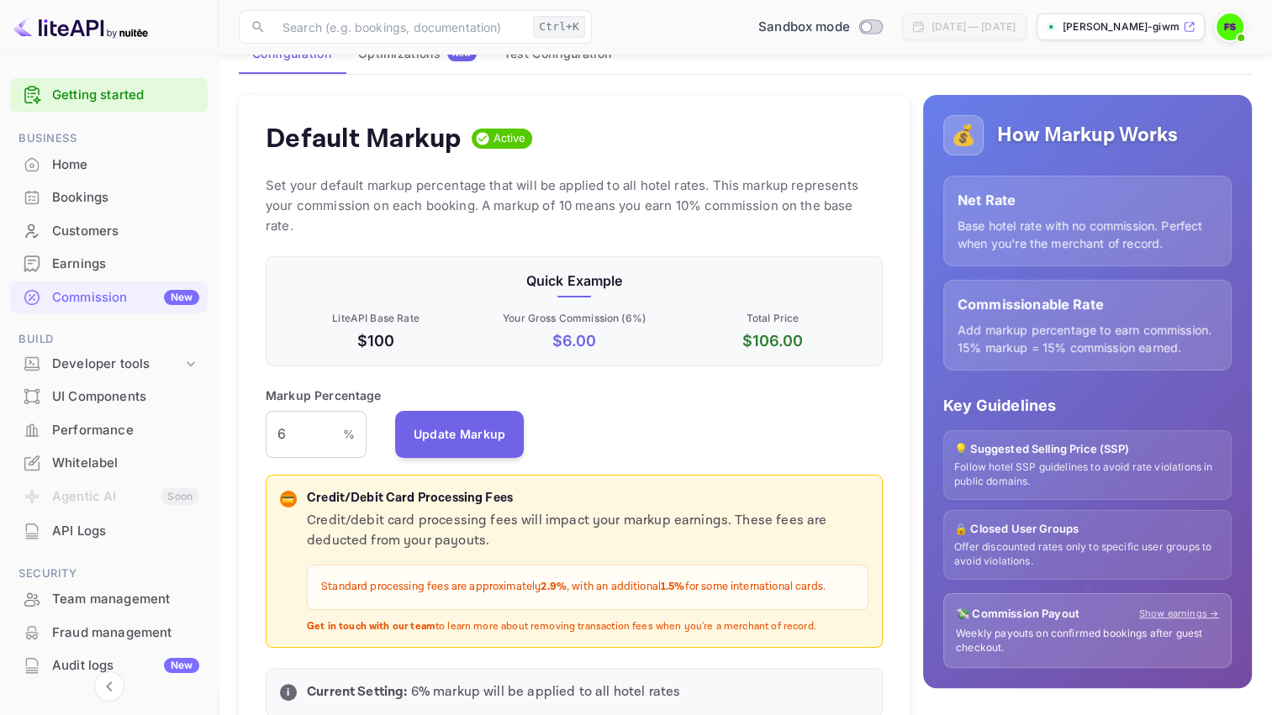
scroll to position [168, 0]
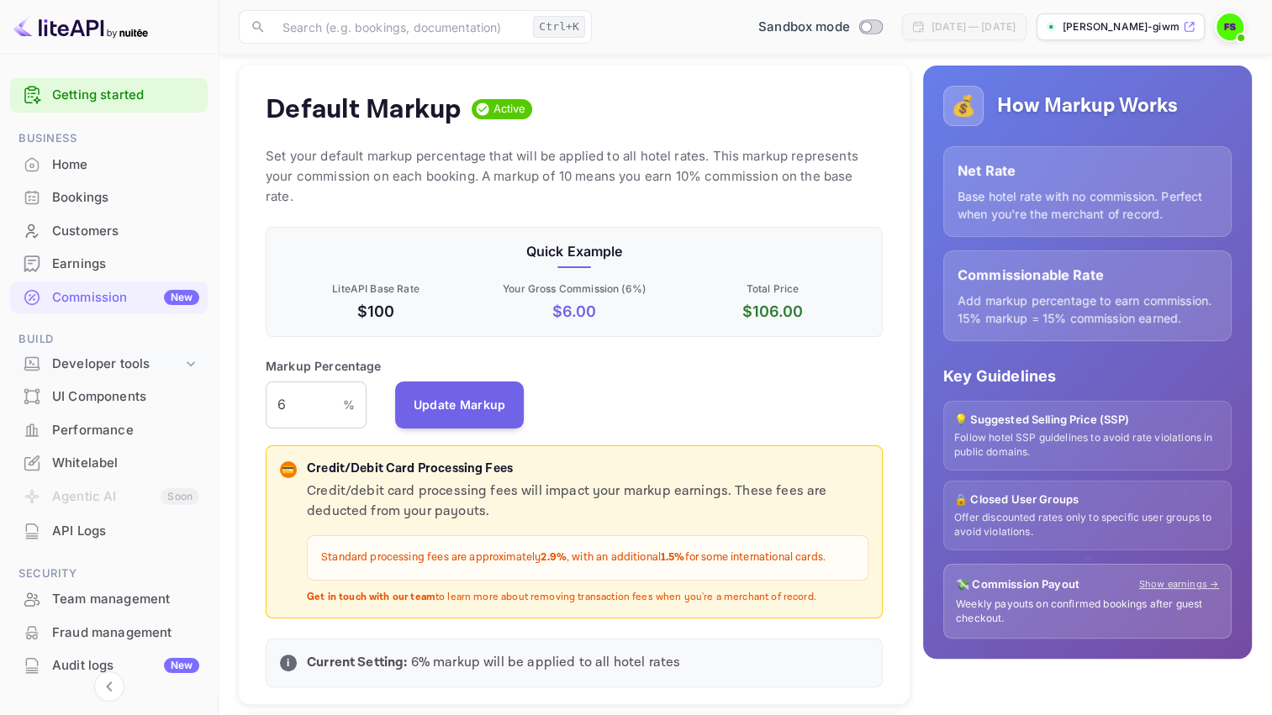
click at [86, 357] on div "Developer tools" at bounding box center [117, 364] width 130 height 19
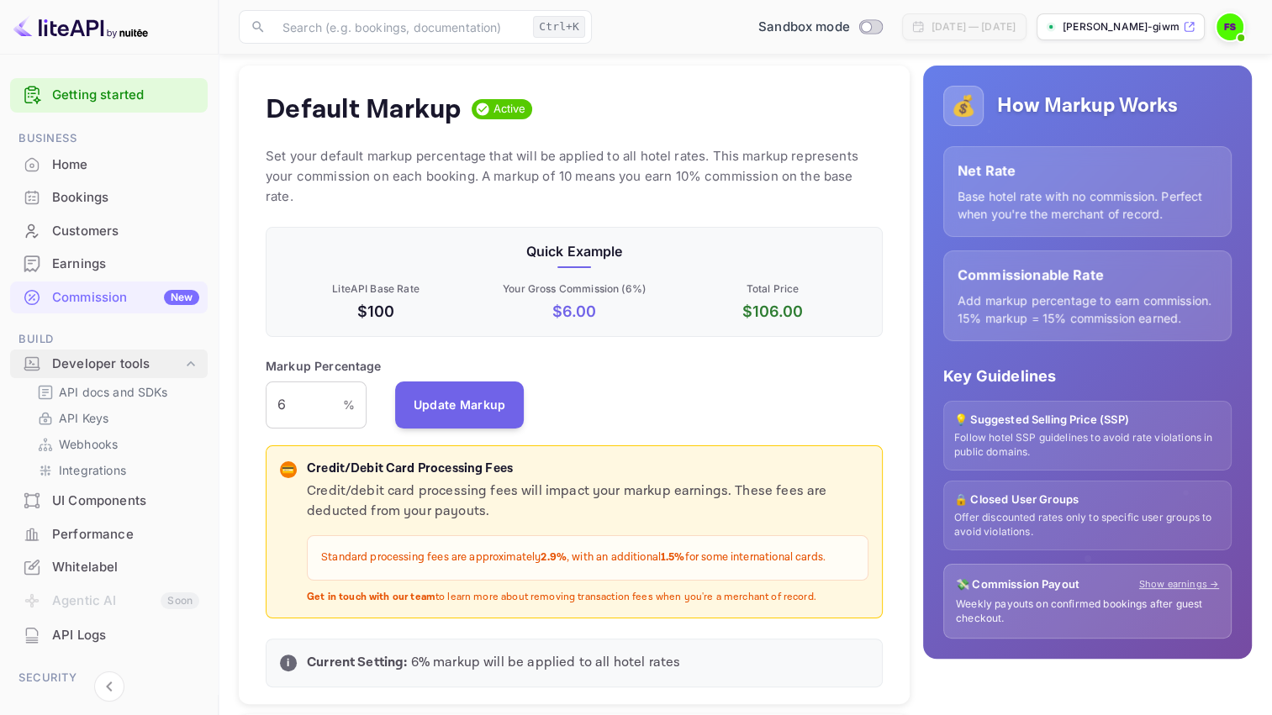
click at [86, 357] on div "Developer tools" at bounding box center [117, 364] width 130 height 19
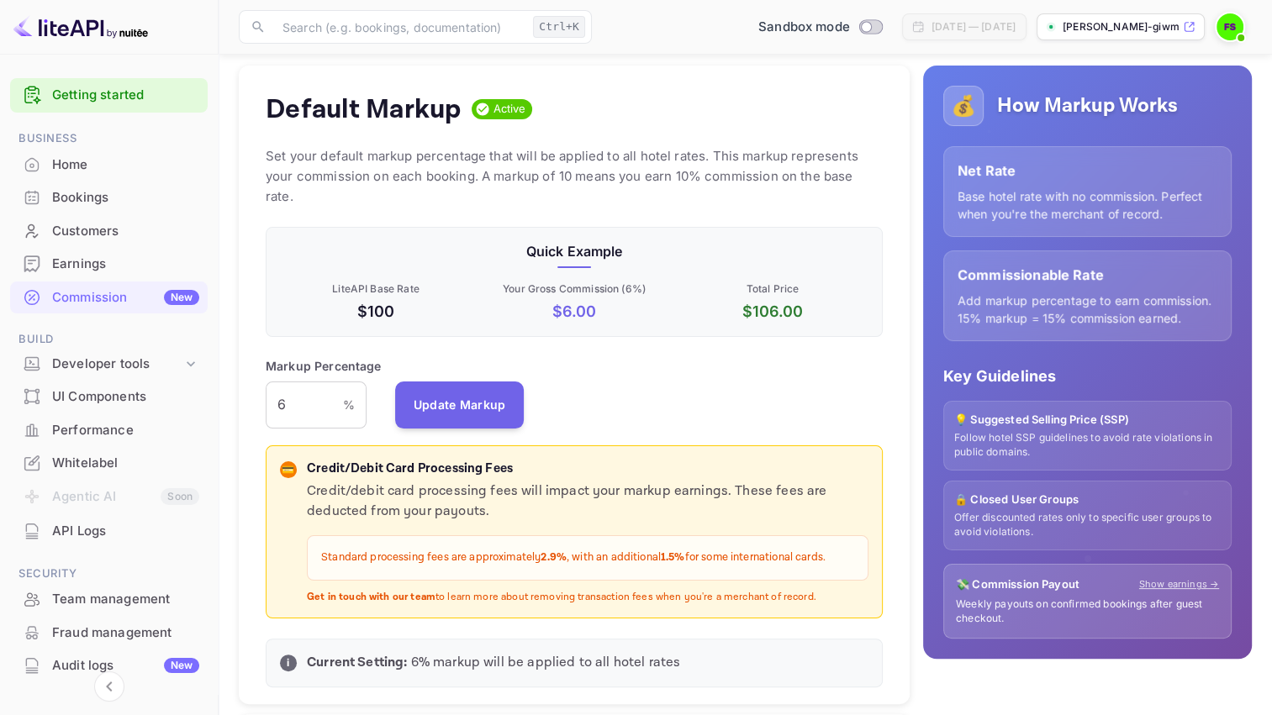
click at [82, 392] on div "UI Components" at bounding box center [125, 397] width 147 height 19
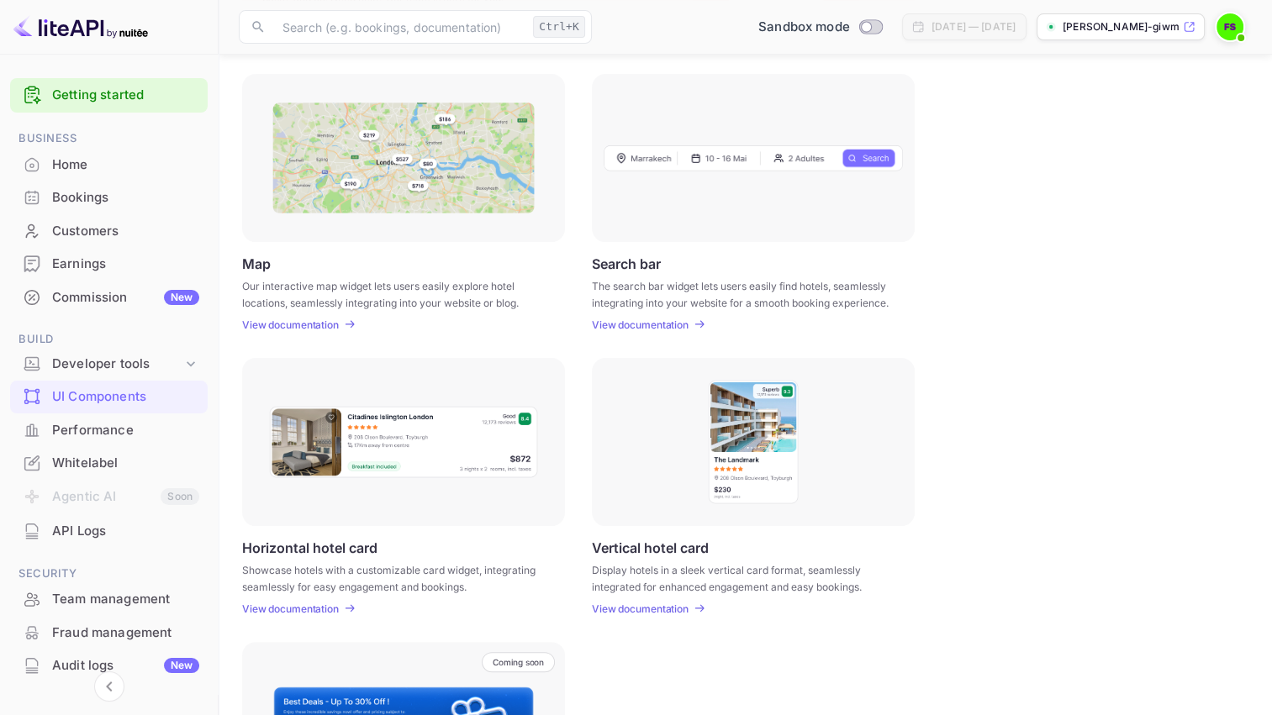
scroll to position [252, 0]
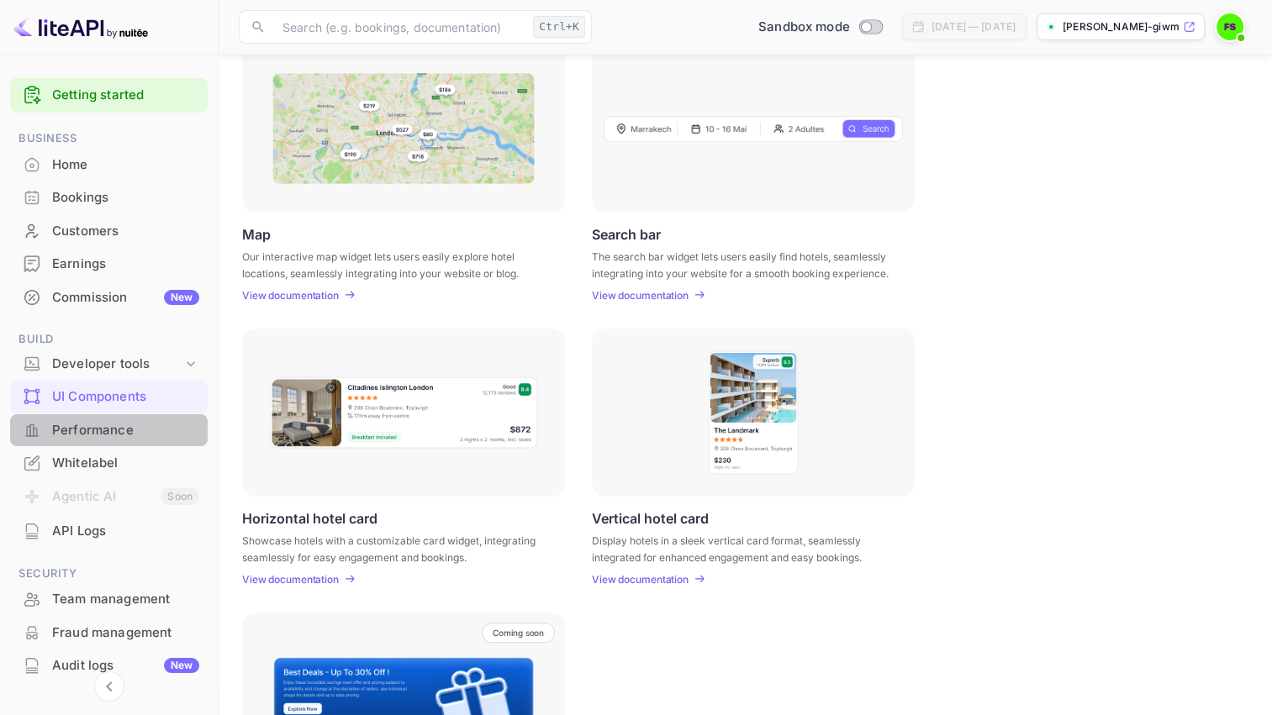
click at [111, 430] on div "Performance" at bounding box center [125, 430] width 147 height 19
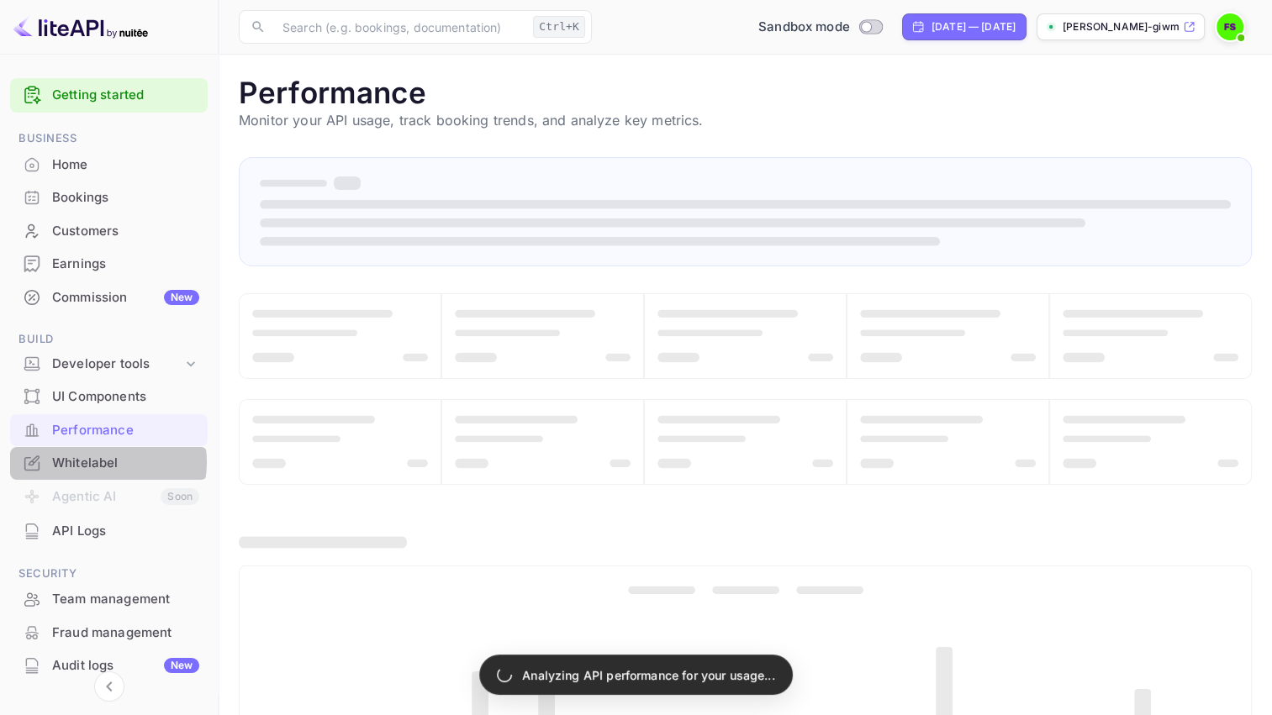
click at [101, 462] on div "Whitelabel" at bounding box center [125, 463] width 147 height 19
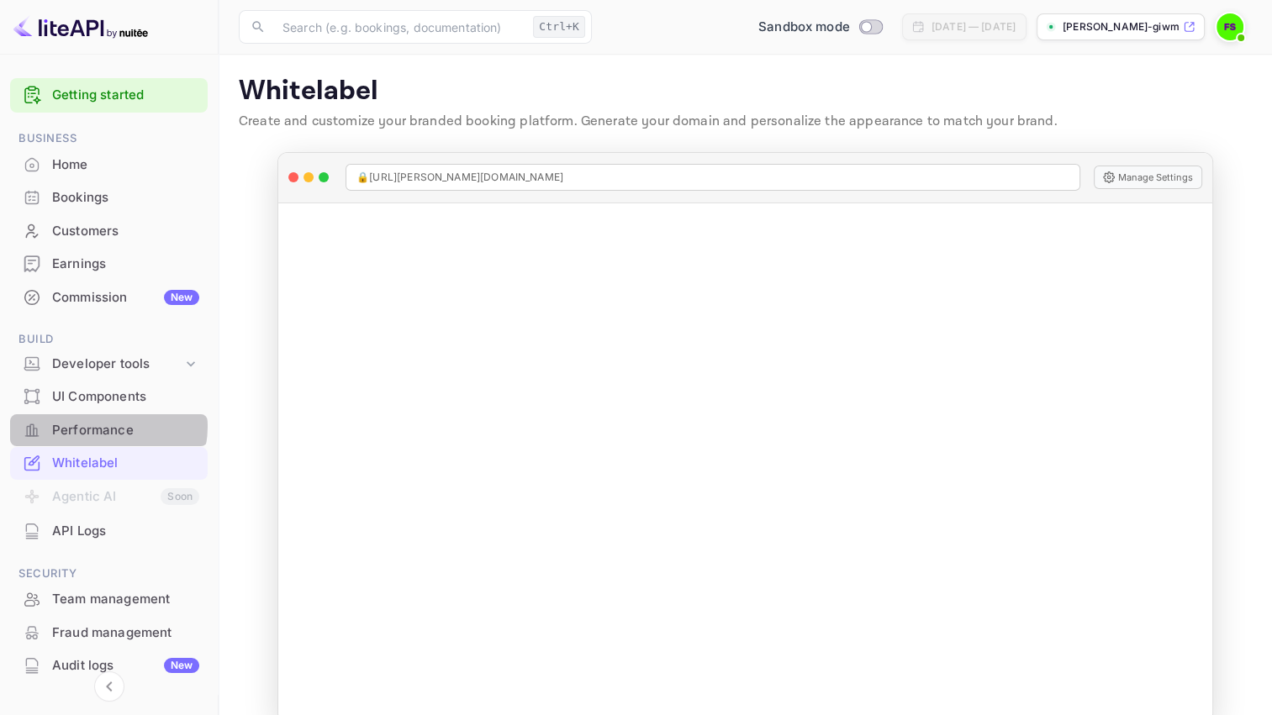
click at [102, 426] on div "Performance" at bounding box center [125, 430] width 147 height 19
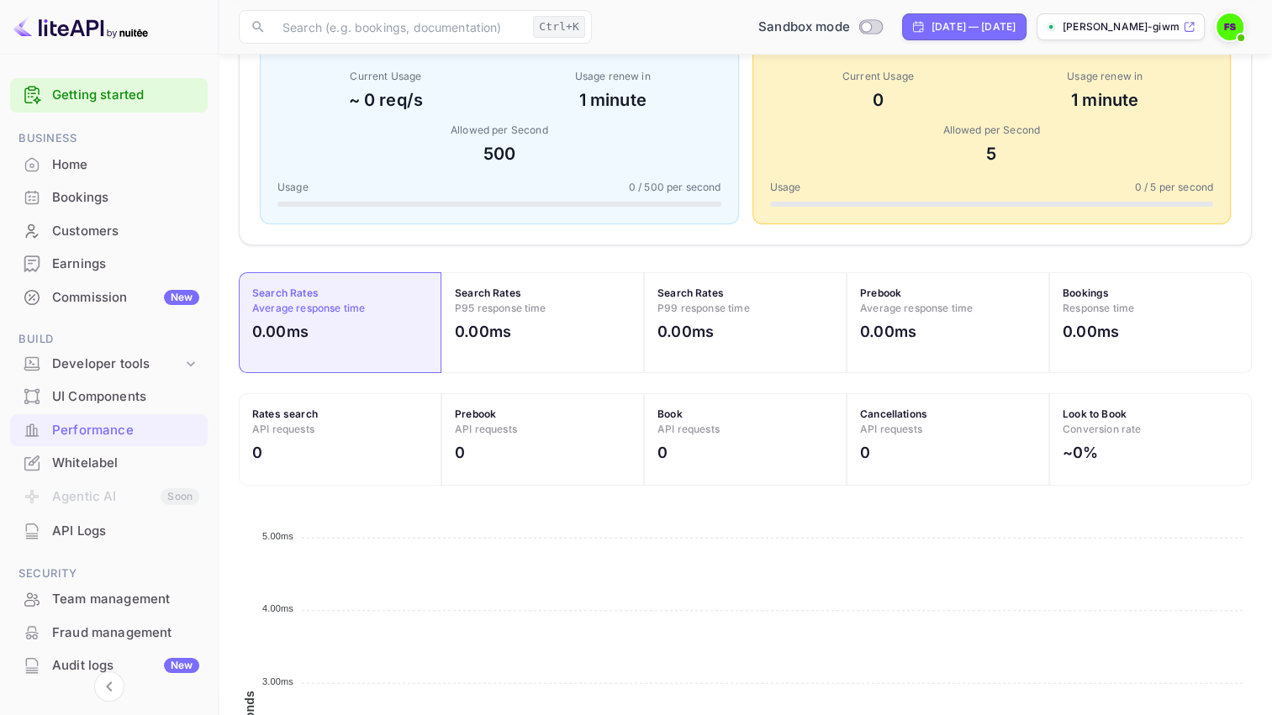
scroll to position [257, 0]
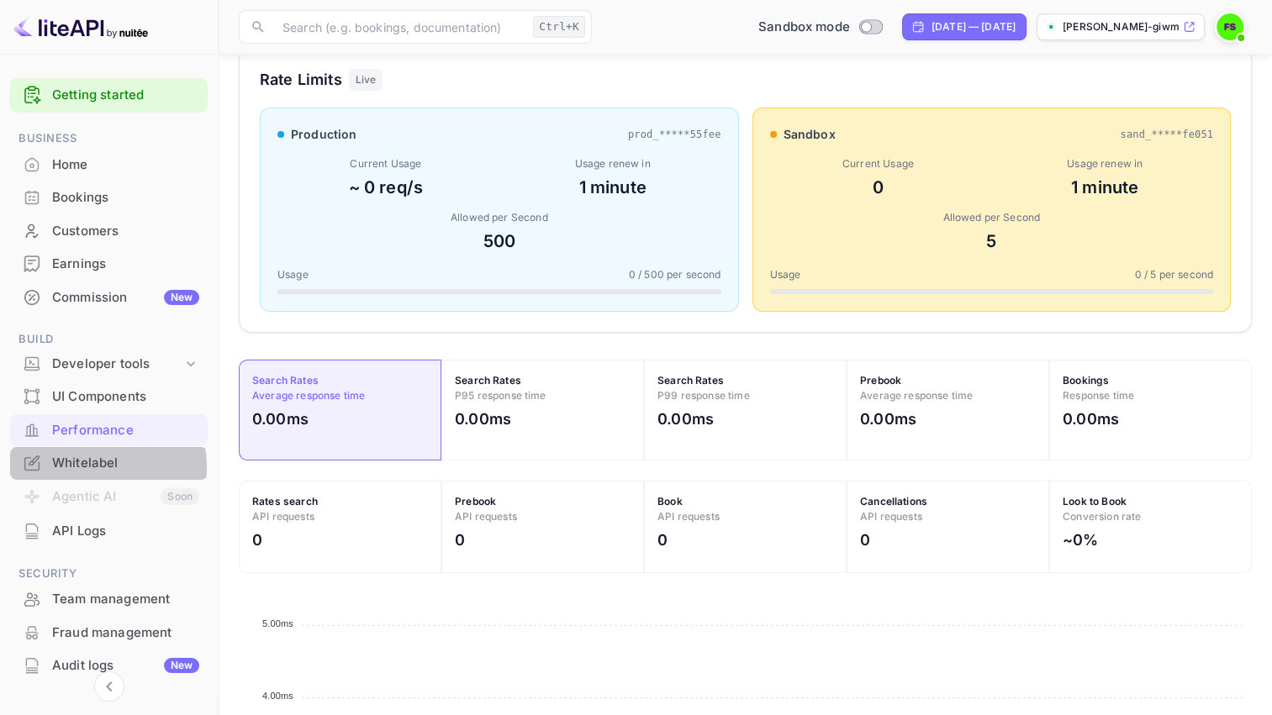
click at [89, 467] on div "Whitelabel" at bounding box center [125, 463] width 147 height 19
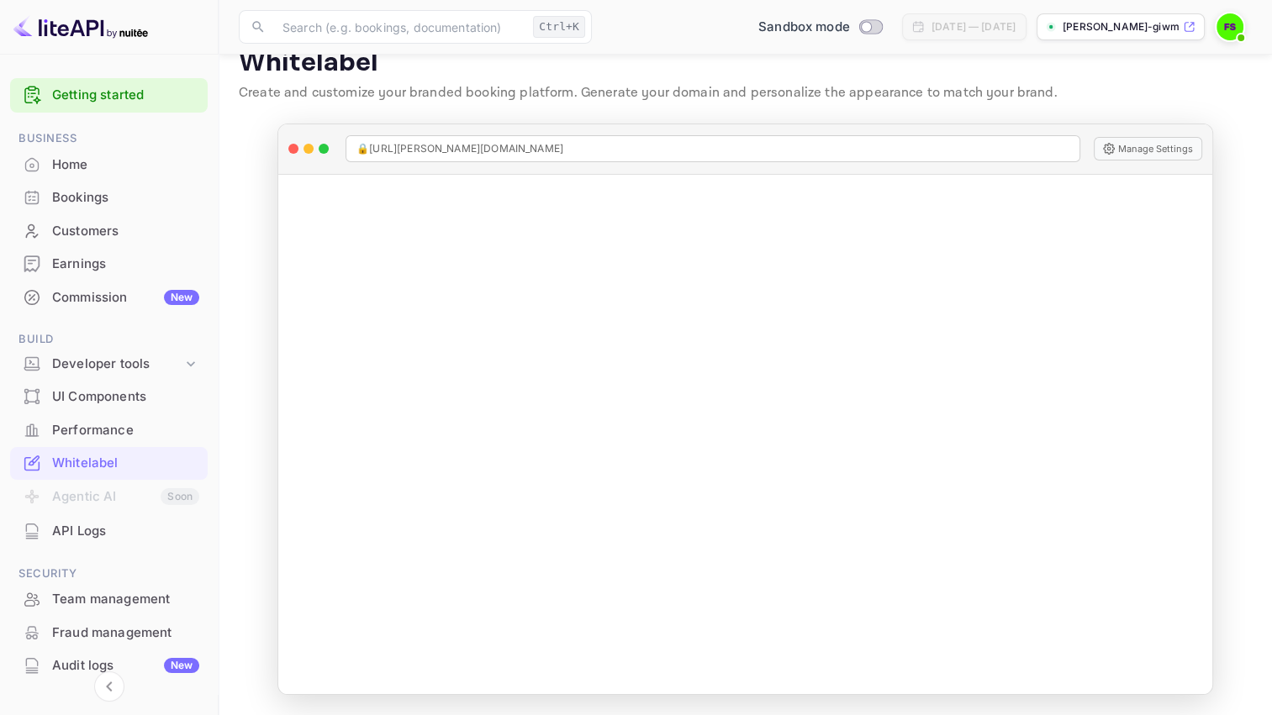
scroll to position [128, 0]
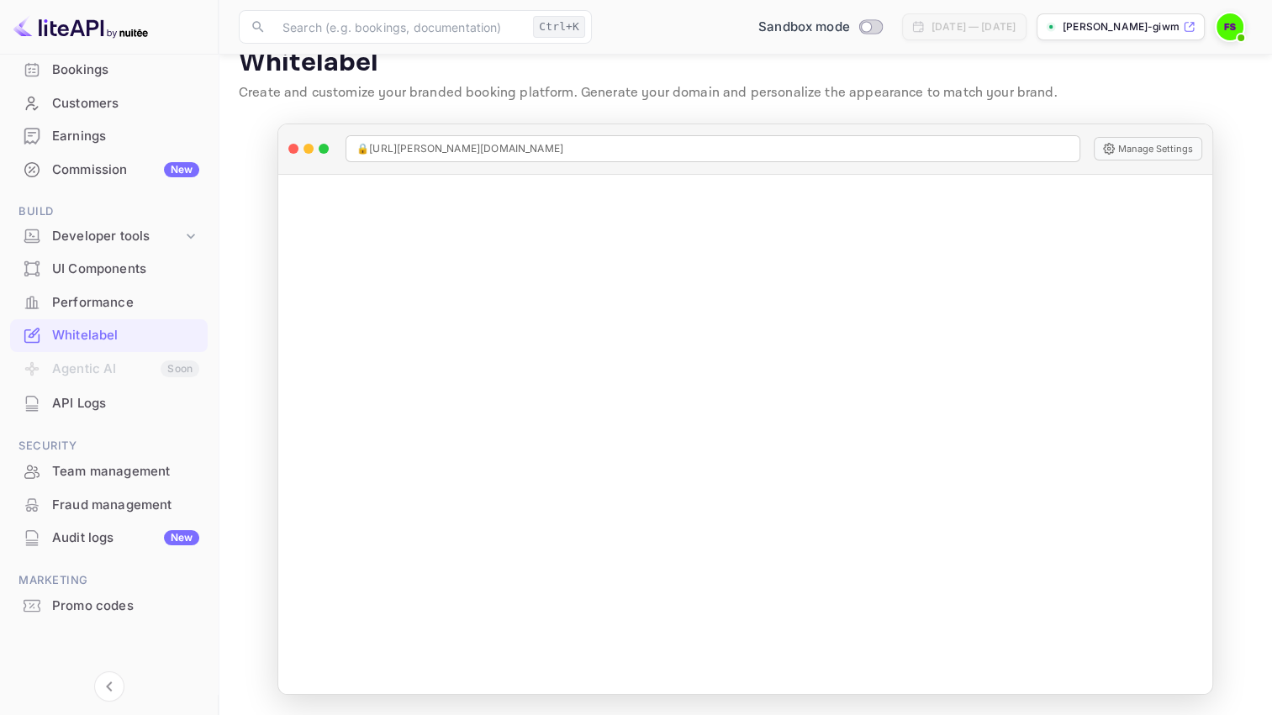
click at [87, 605] on div "Promo codes" at bounding box center [125, 606] width 147 height 19
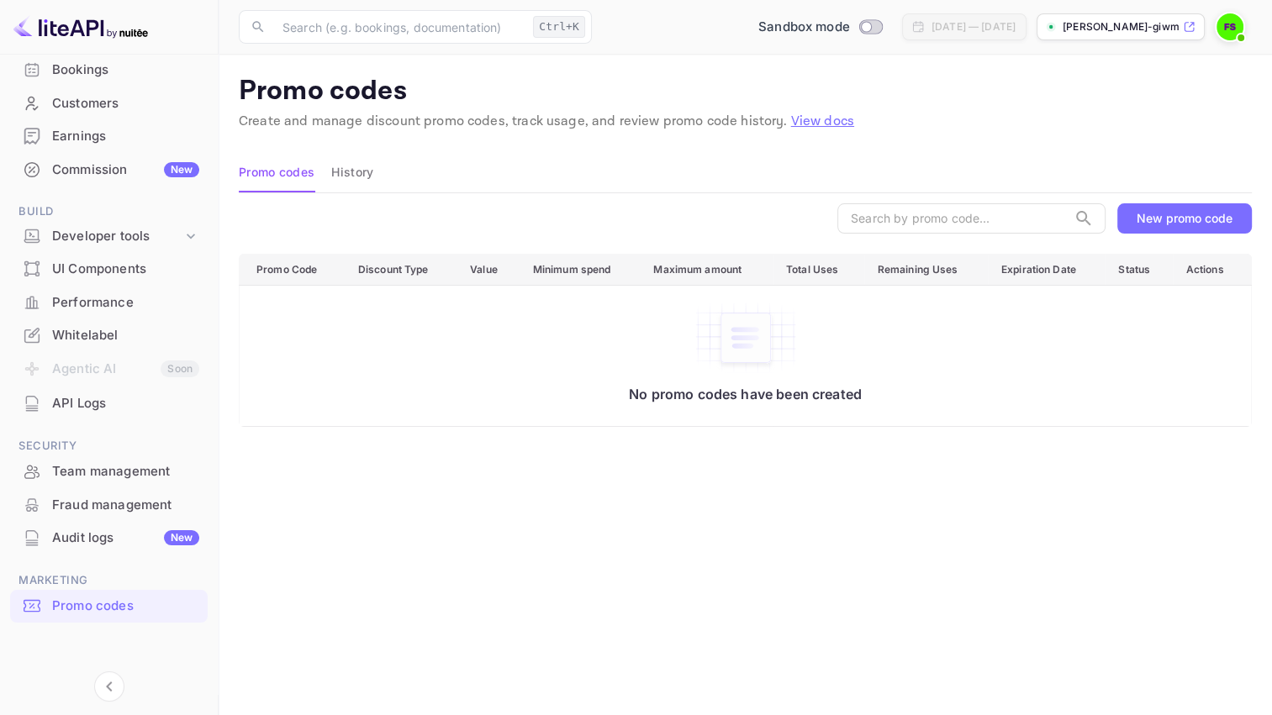
click at [340, 176] on button "History" at bounding box center [352, 172] width 42 height 40
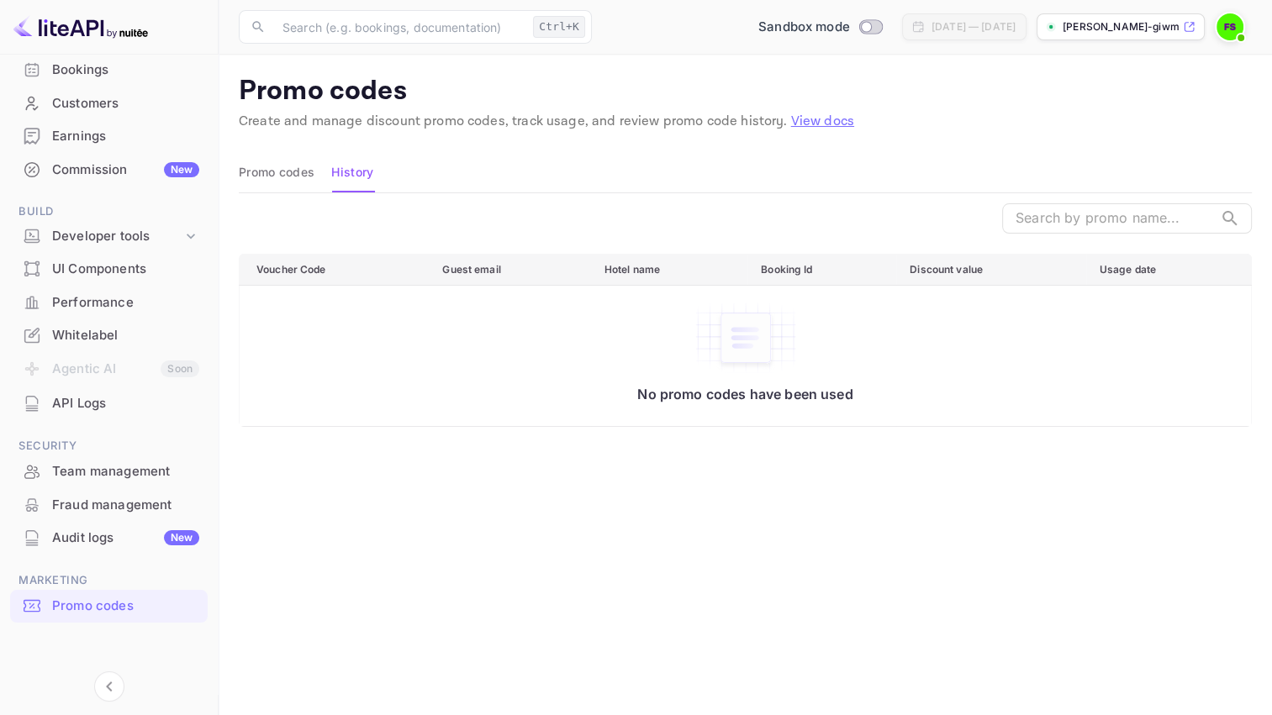
click at [268, 178] on button "Promo codes" at bounding box center [277, 172] width 76 height 40
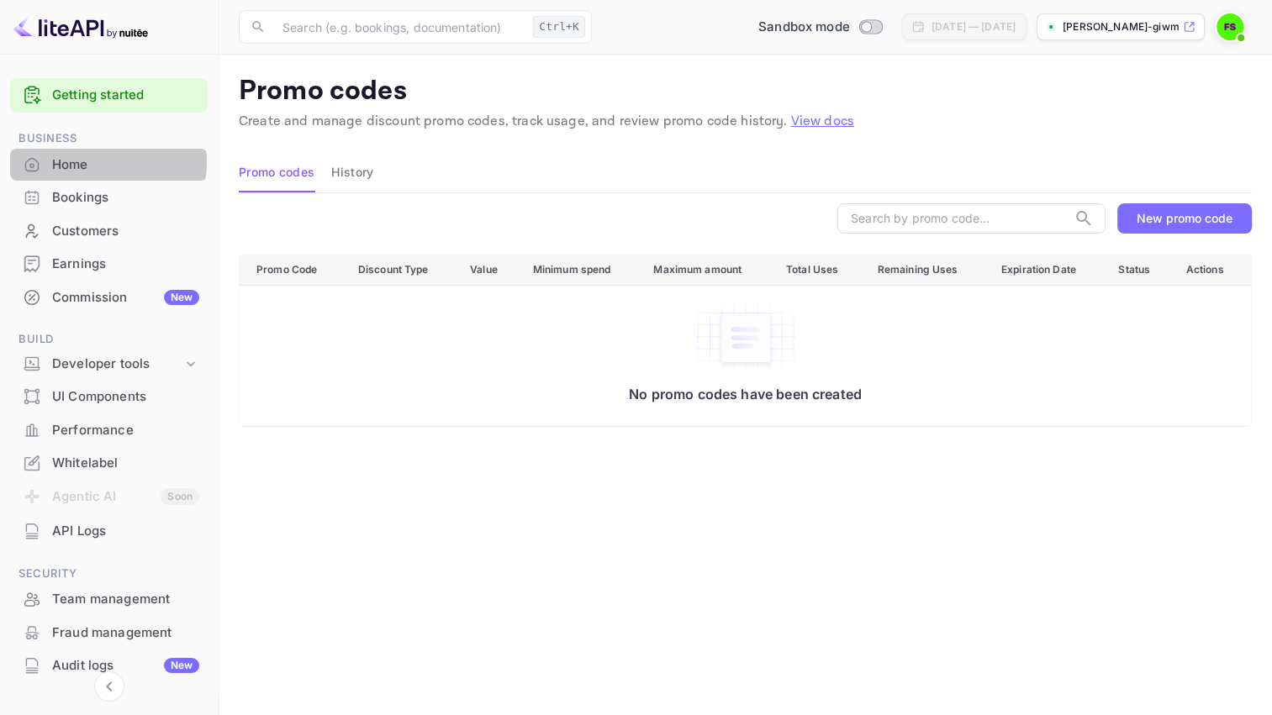
click at [96, 161] on div "Home" at bounding box center [125, 165] width 147 height 19
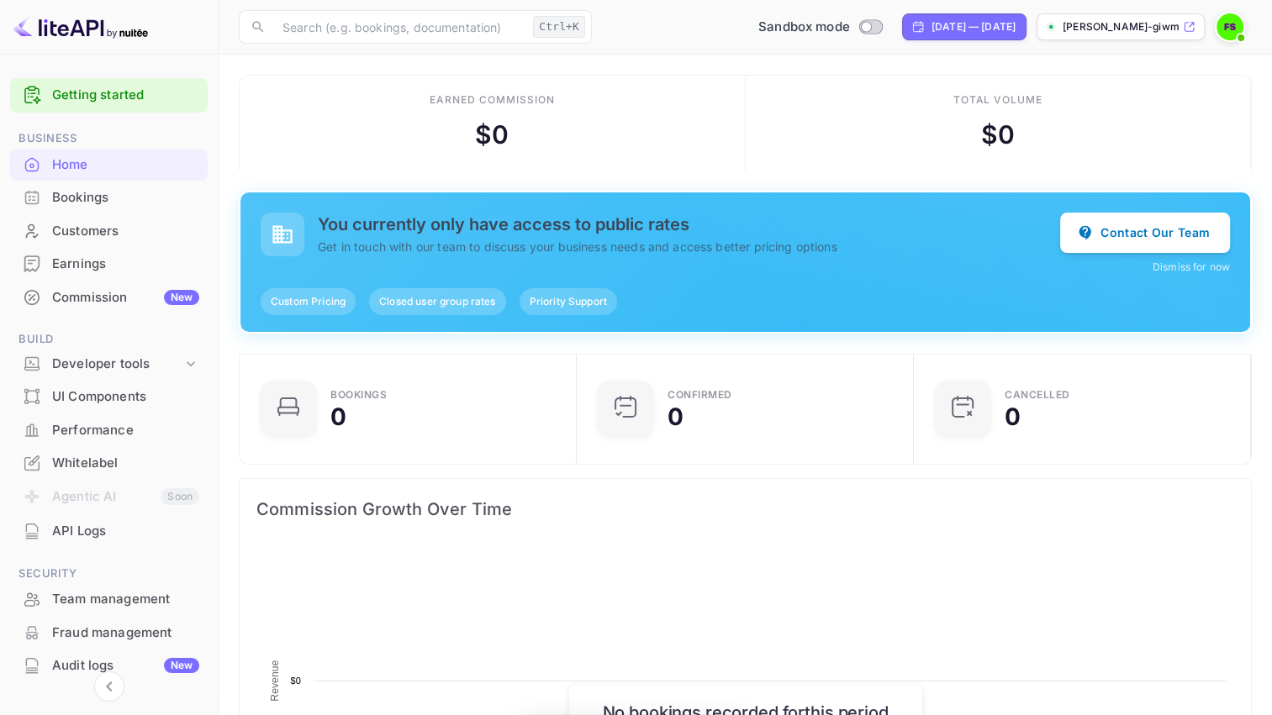
scroll to position [261, 314]
click at [1237, 27] on img at bounding box center [1229, 26] width 27 height 27
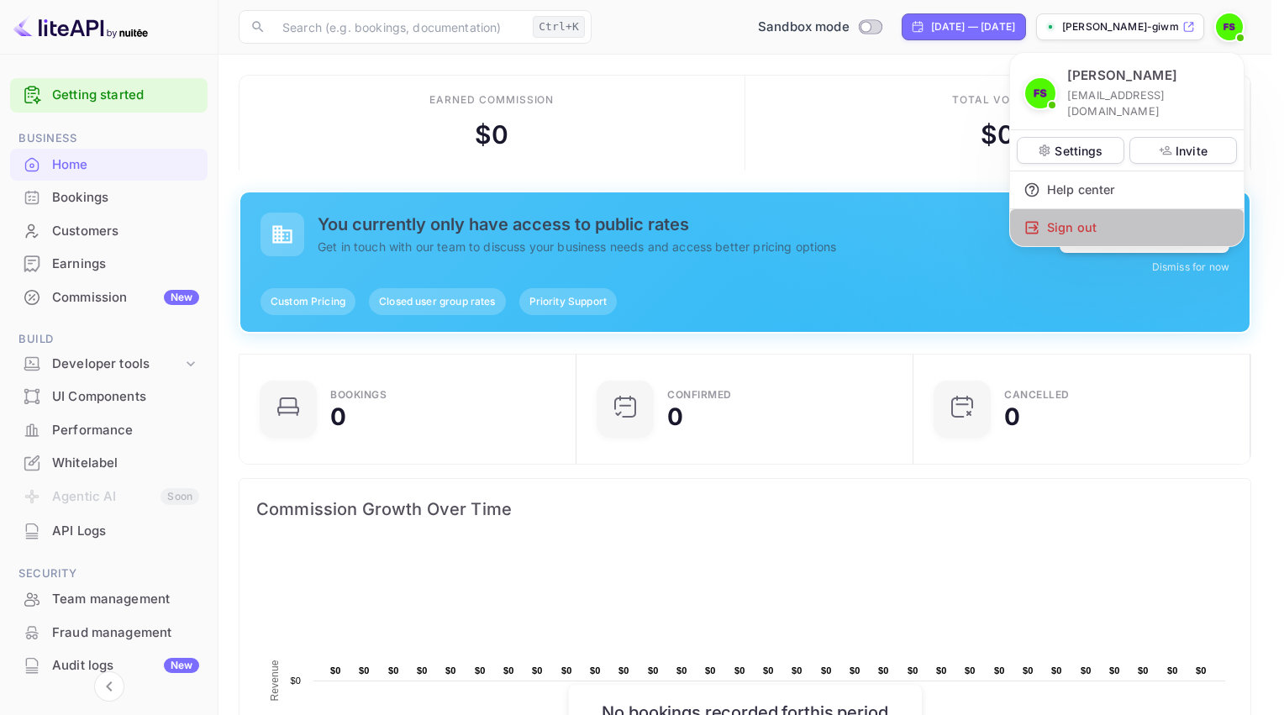
click at [1058, 209] on div "Sign out" at bounding box center [1127, 227] width 234 height 37
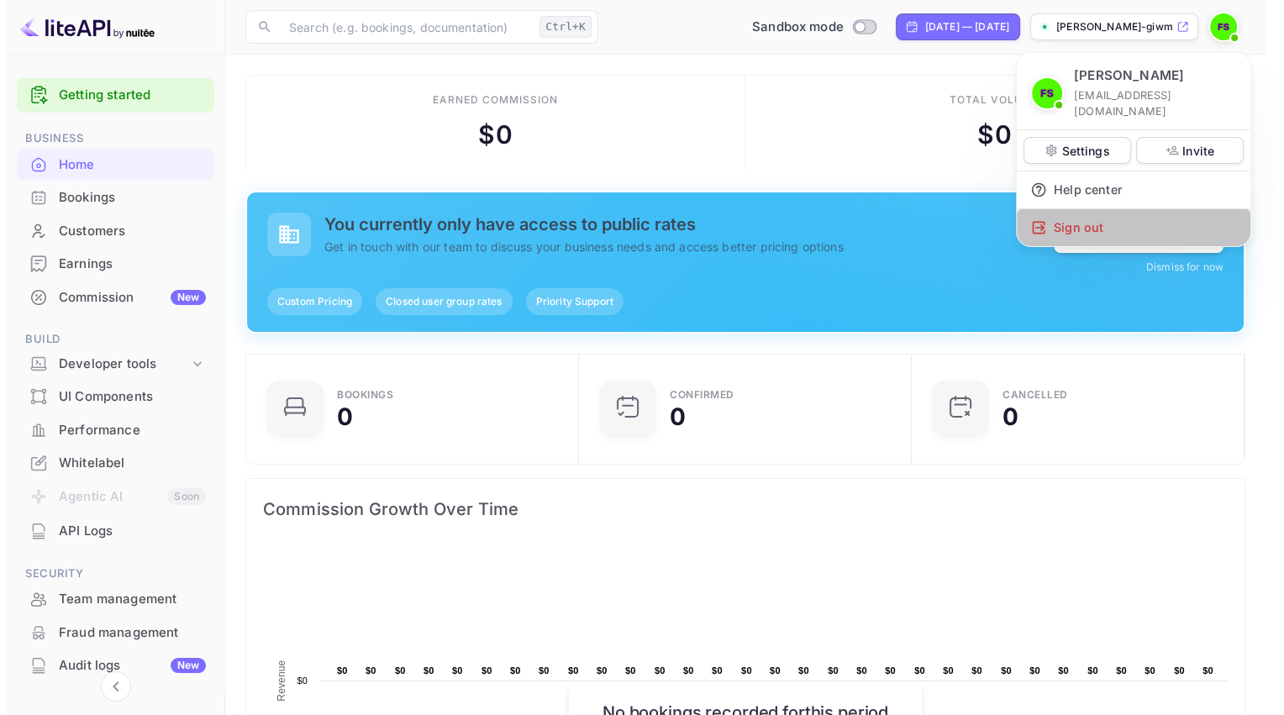
scroll to position [13, 13]
